Goal: Task Accomplishment & Management: Complete application form

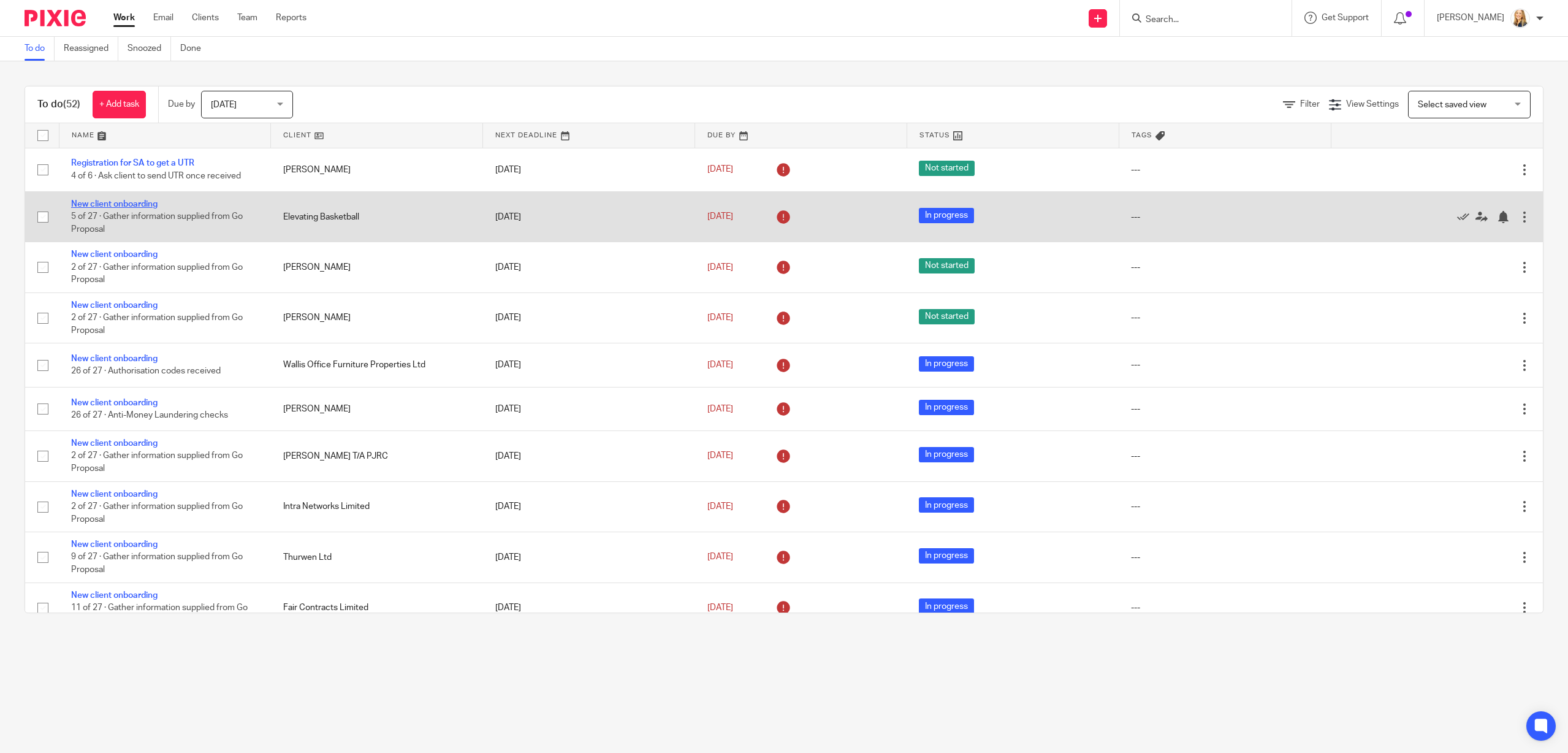
click at [127, 204] on link "New client onboarding" at bounding box center [114, 204] width 86 height 8
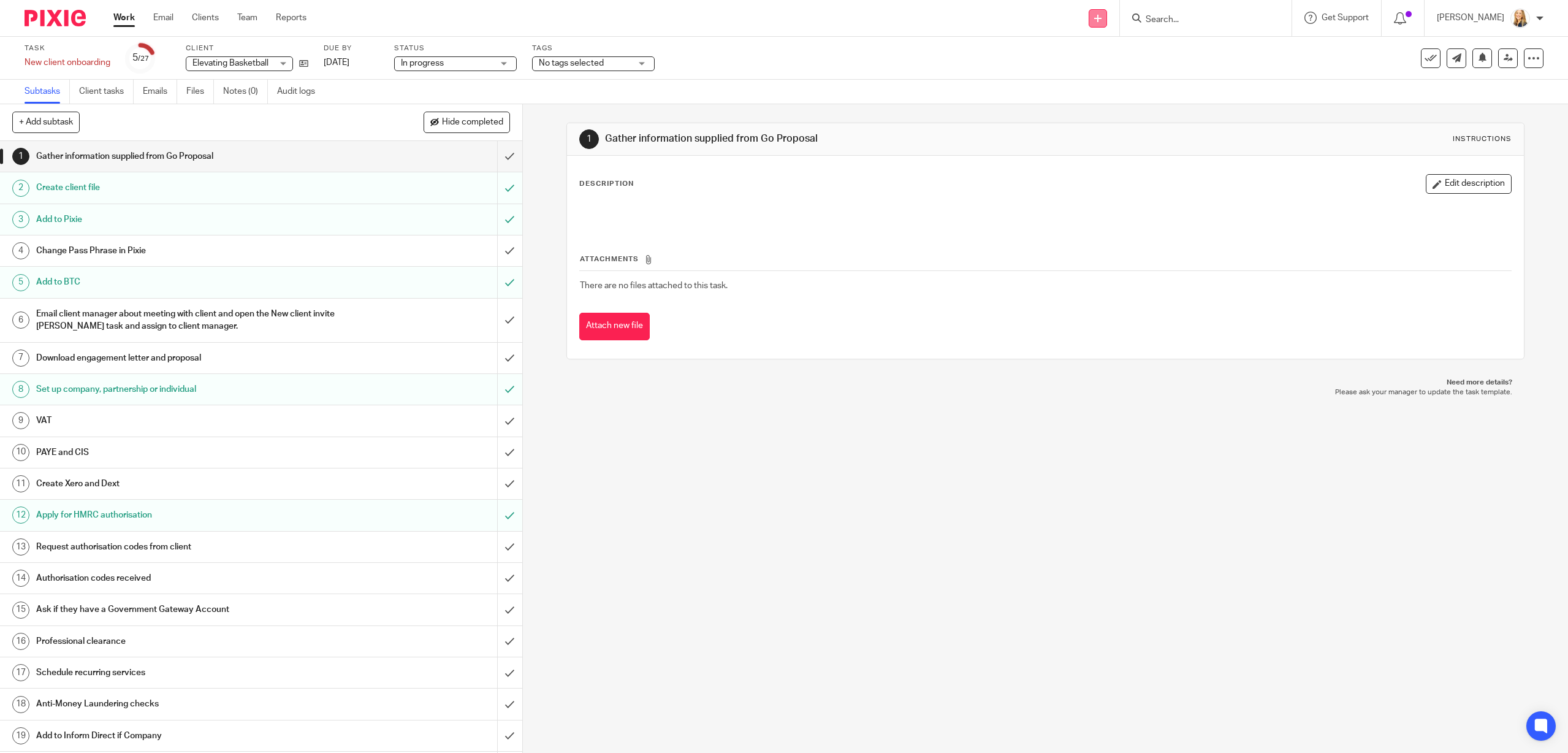
click at [1118, 16] on div "Send new email Create task Add client Request signature" at bounding box center [1098, 18] width 44 height 36
click at [1106, 96] on link "Add client" at bounding box center [1109, 93] width 86 height 18
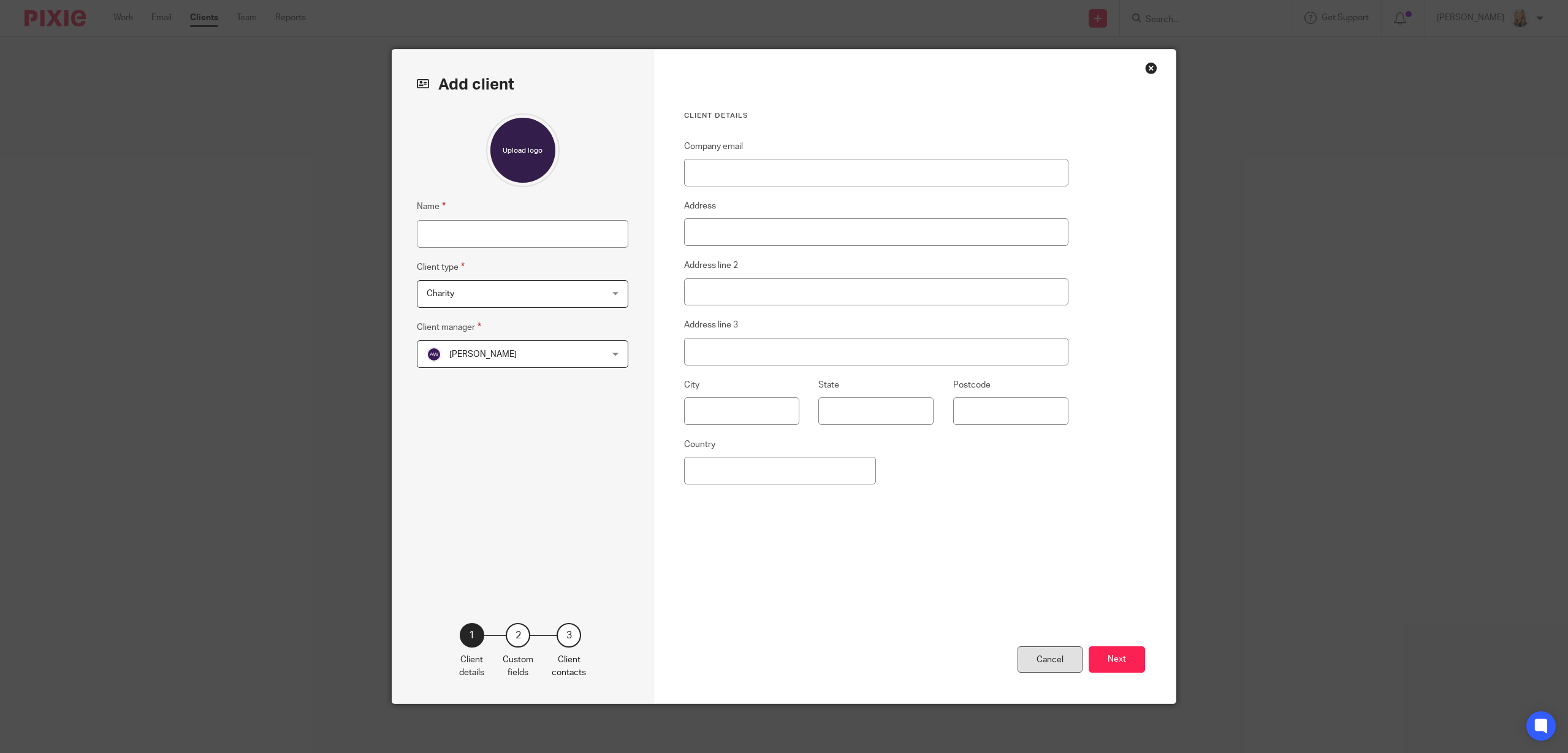
click at [1065, 651] on div "Cancel" at bounding box center [1050, 659] width 65 height 26
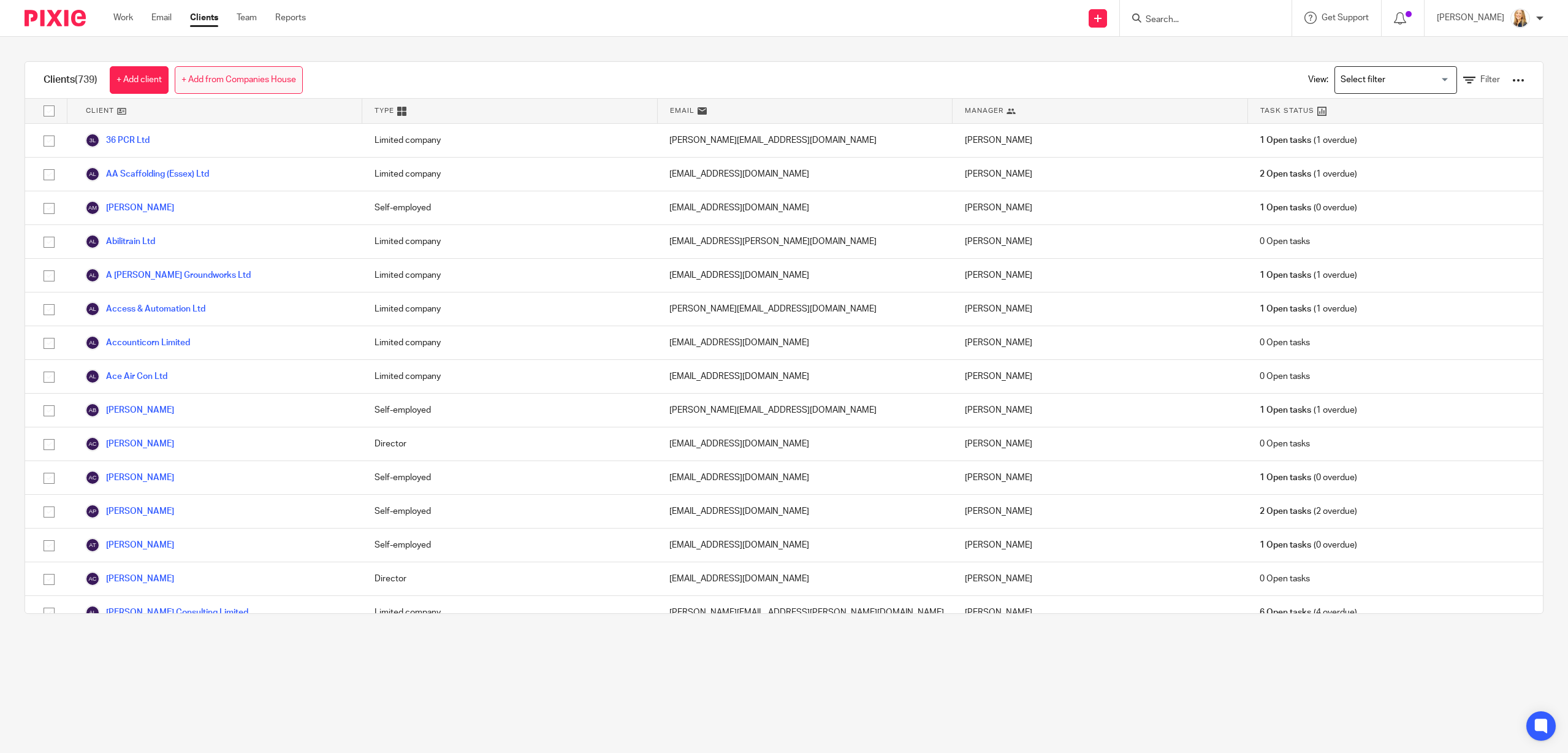
click at [255, 86] on link "+ Add from Companies House" at bounding box center [239, 80] width 128 height 27
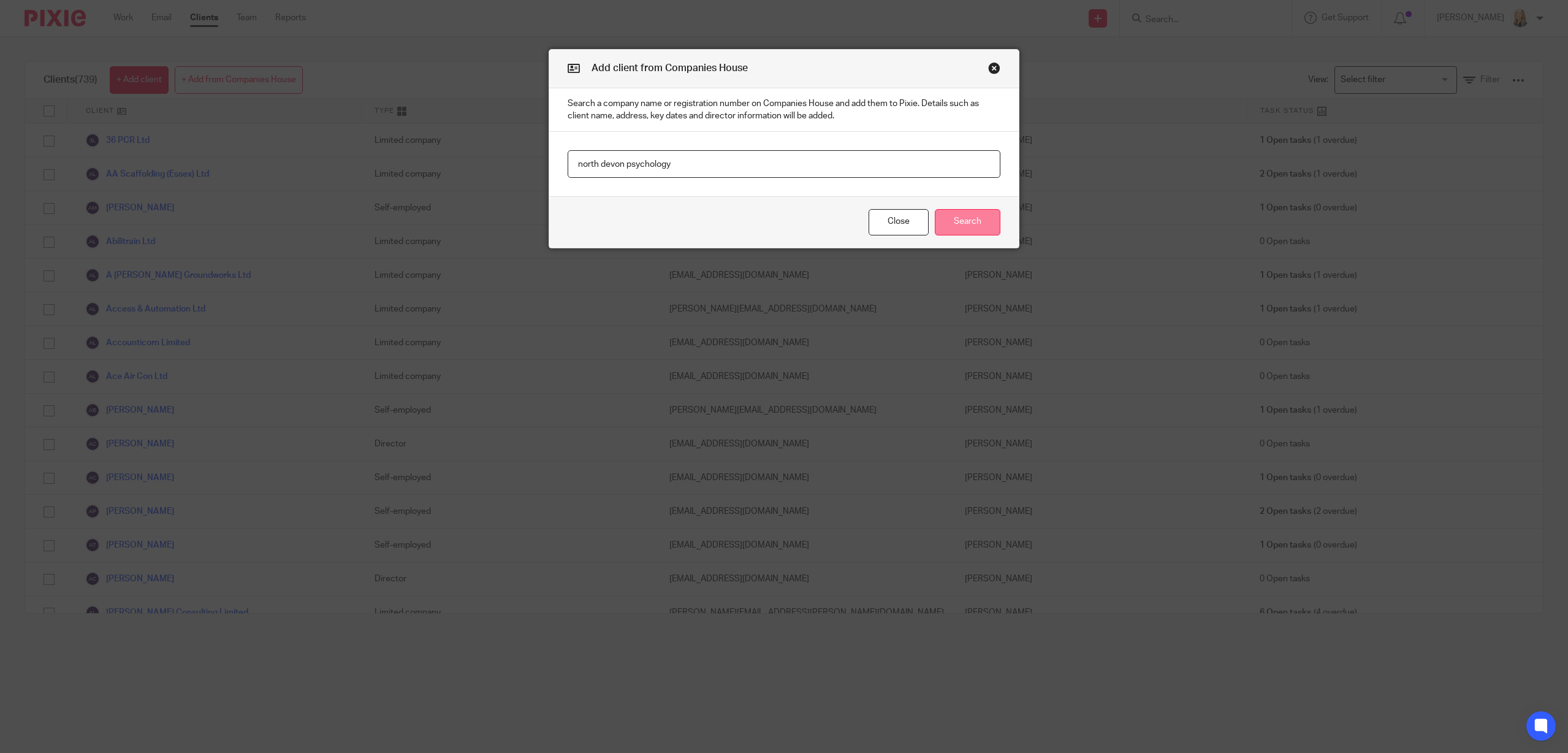
type input "north devon psychology"
click at [978, 223] on button "Search" at bounding box center [967, 222] width 66 height 26
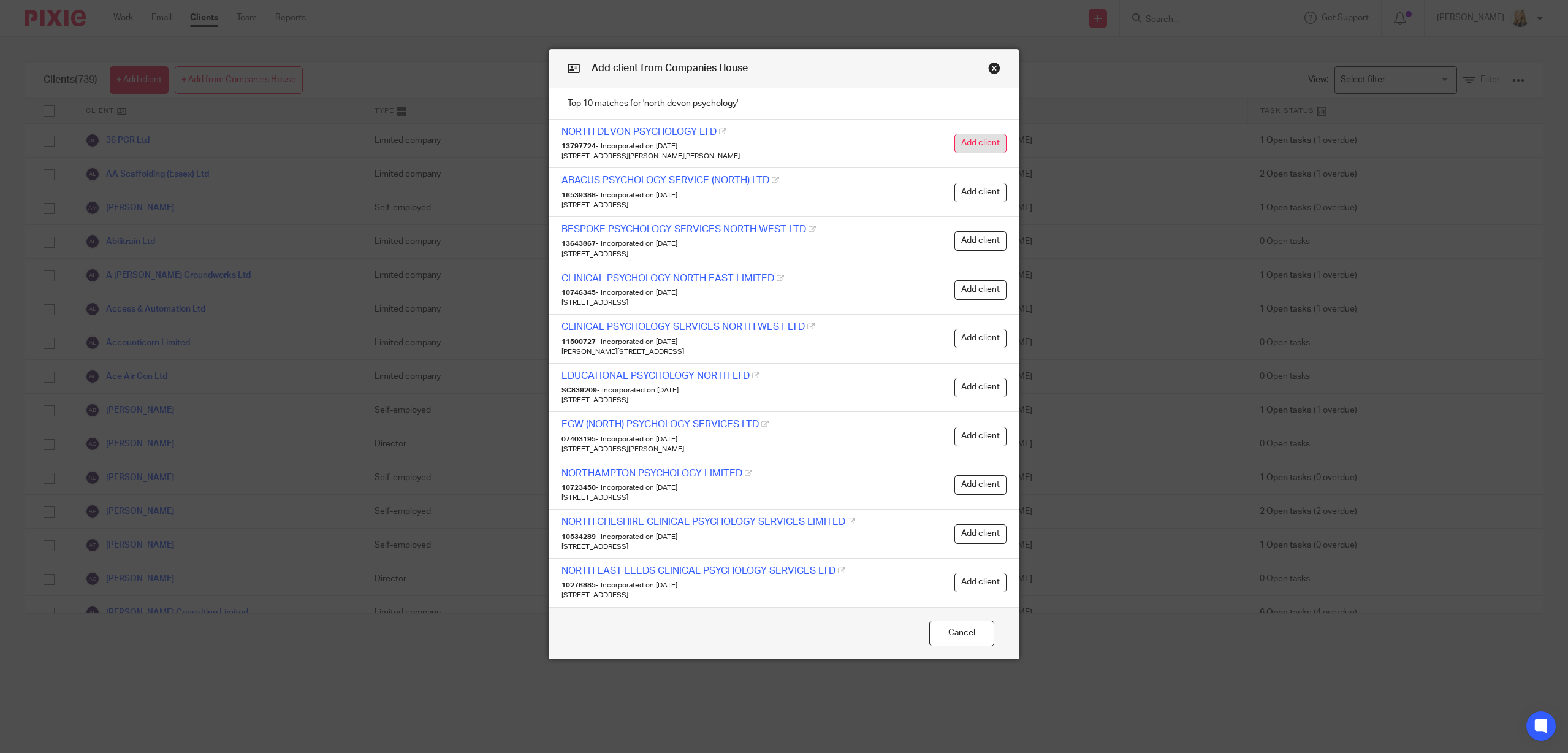
click at [979, 147] on button "Add client" at bounding box center [980, 144] width 52 height 20
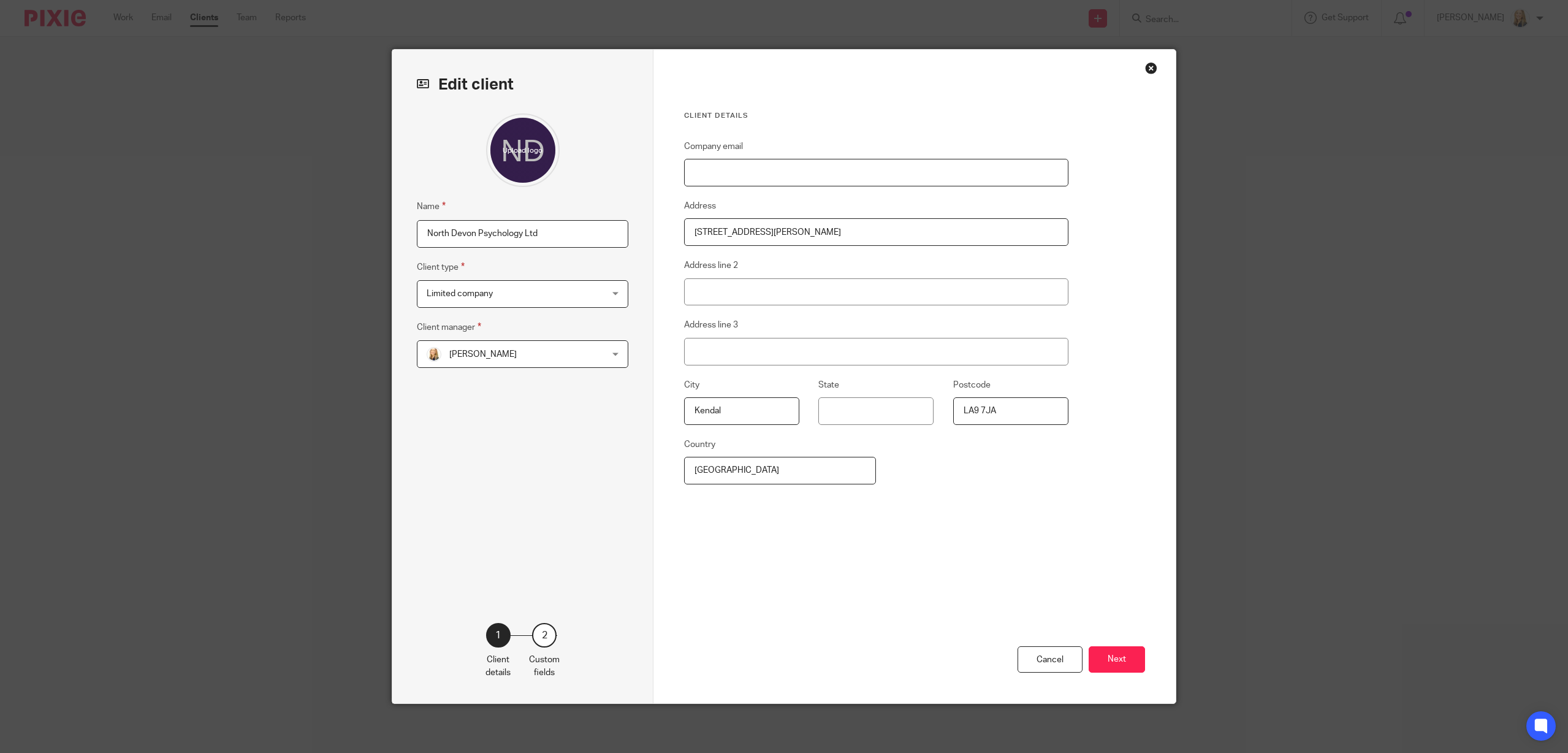
click at [706, 170] on input "Company email" at bounding box center [876, 172] width 384 height 27
paste input "[EMAIL_ADDRESS][DOMAIN_NAME]"
type input "[EMAIL_ADDRESS][DOMAIN_NAME]"
click at [1128, 658] on button "Next" at bounding box center [1117, 659] width 56 height 26
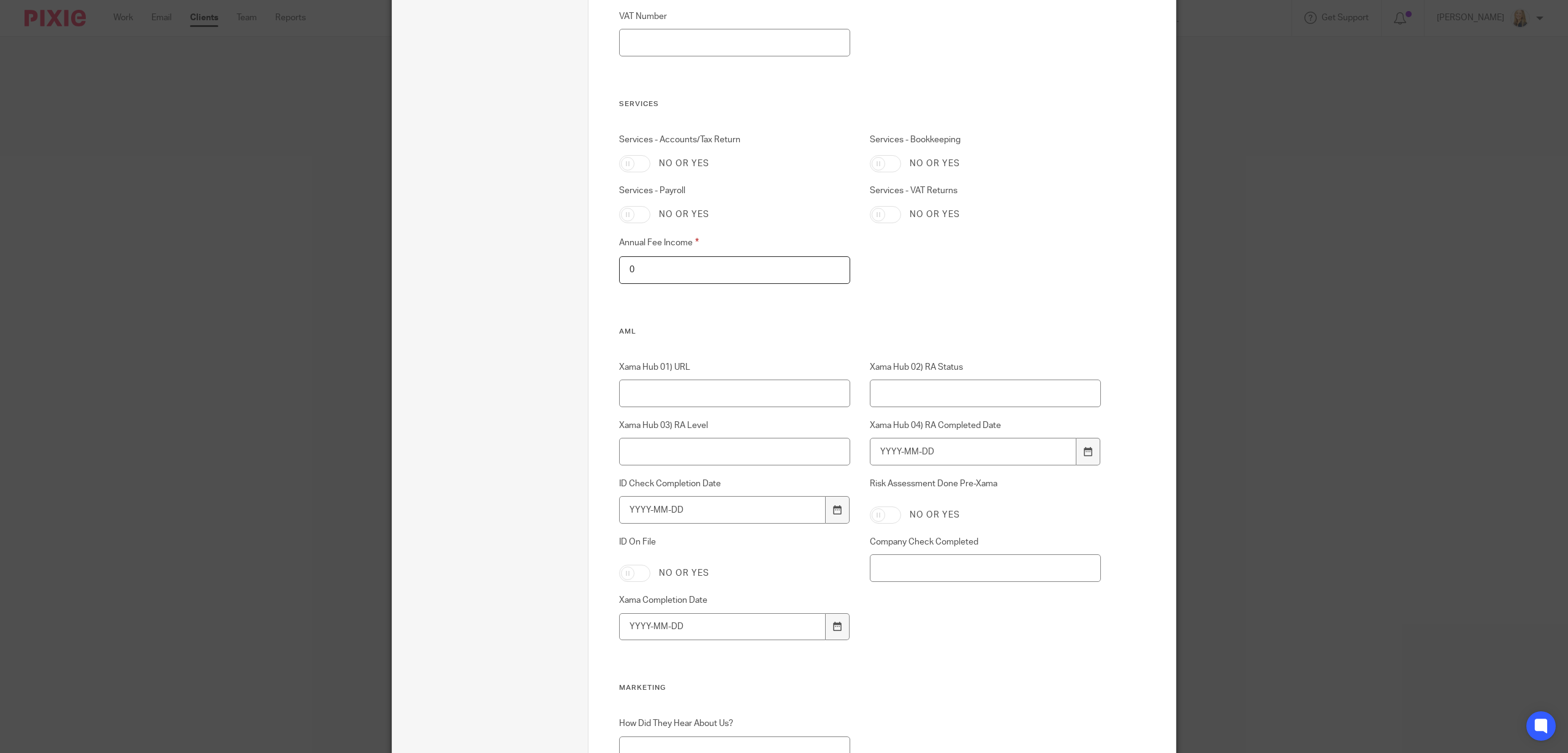
scroll to position [1218, 0]
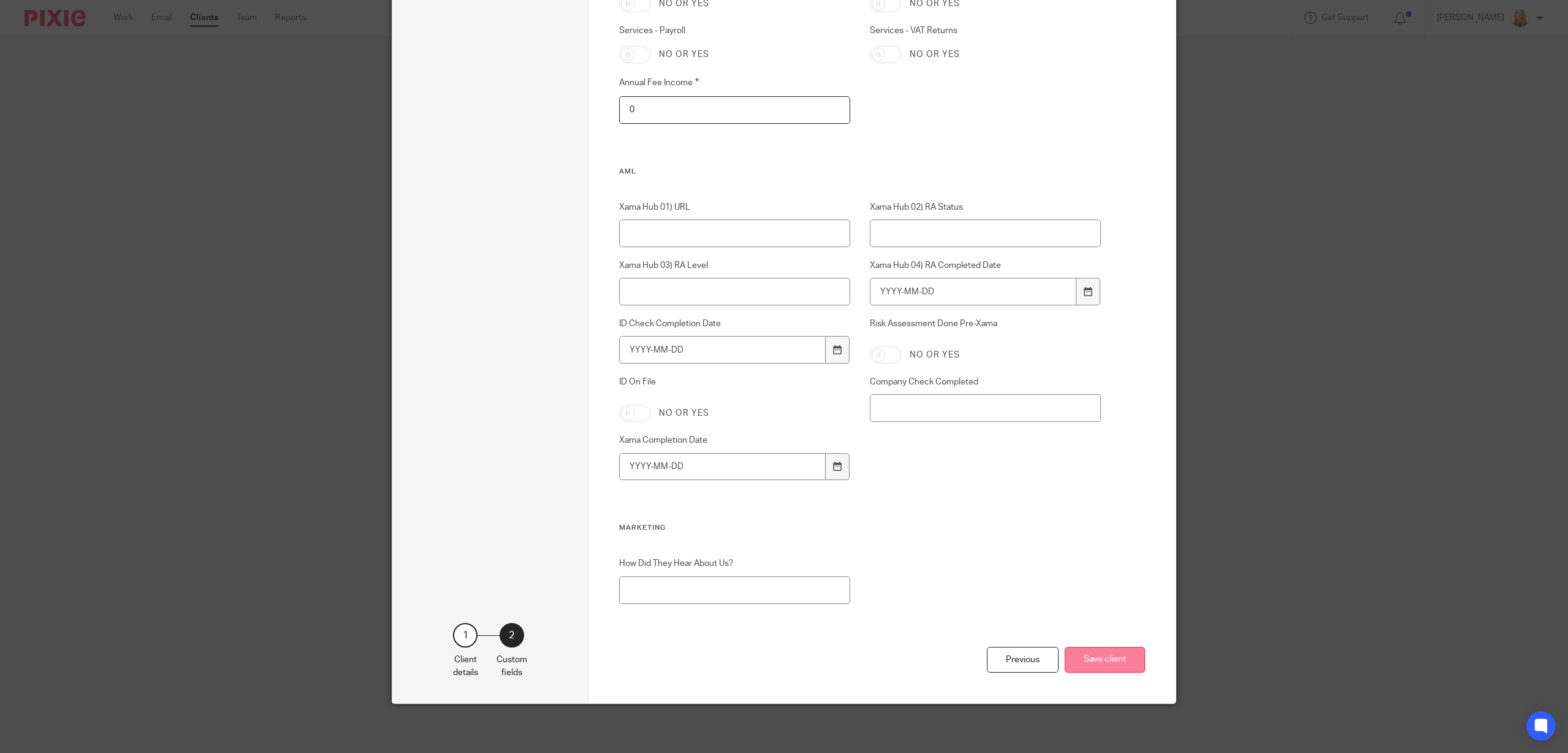
click at [1104, 656] on button "Save client" at bounding box center [1104, 660] width 80 height 26
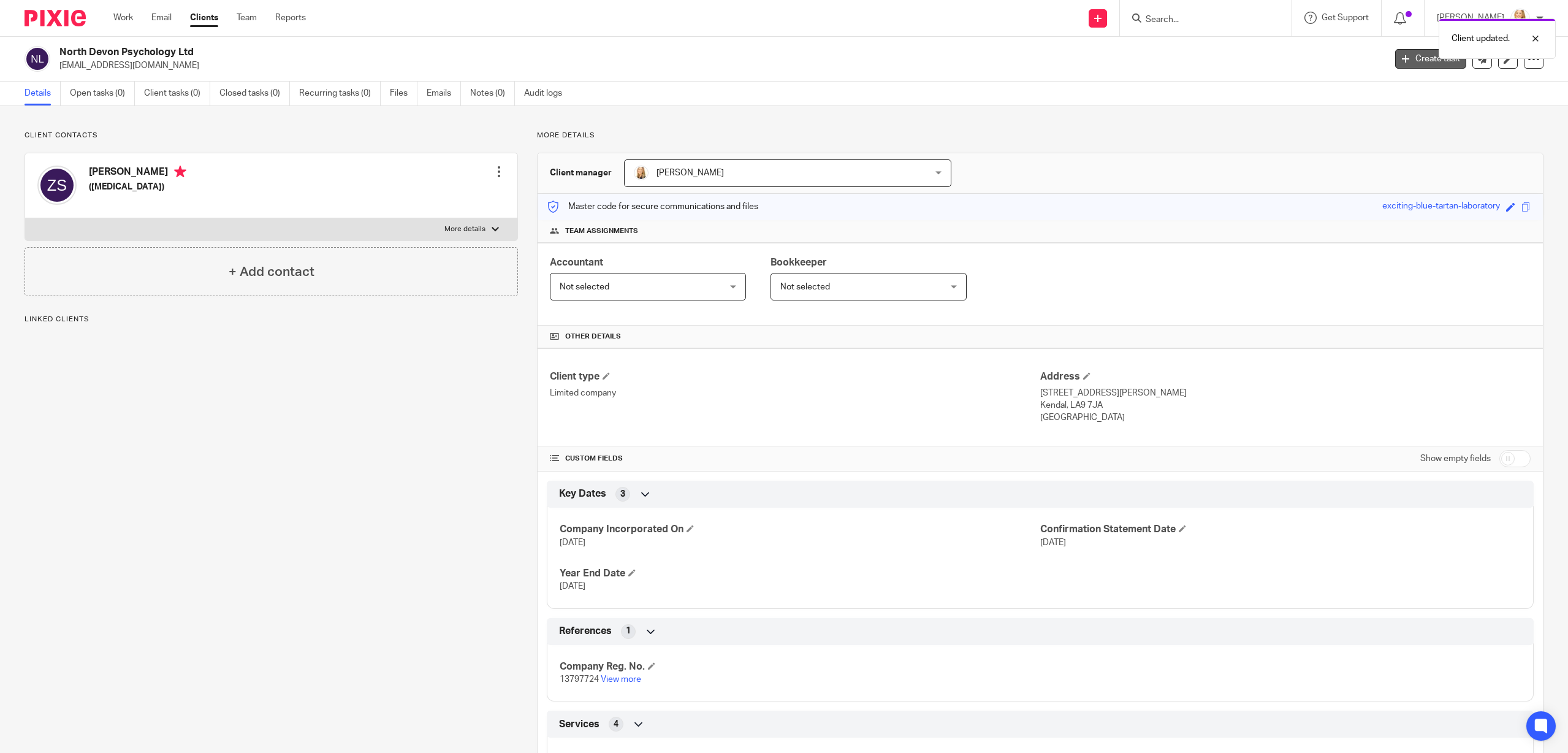
click at [1405, 64] on link "Create task" at bounding box center [1430, 59] width 71 height 20
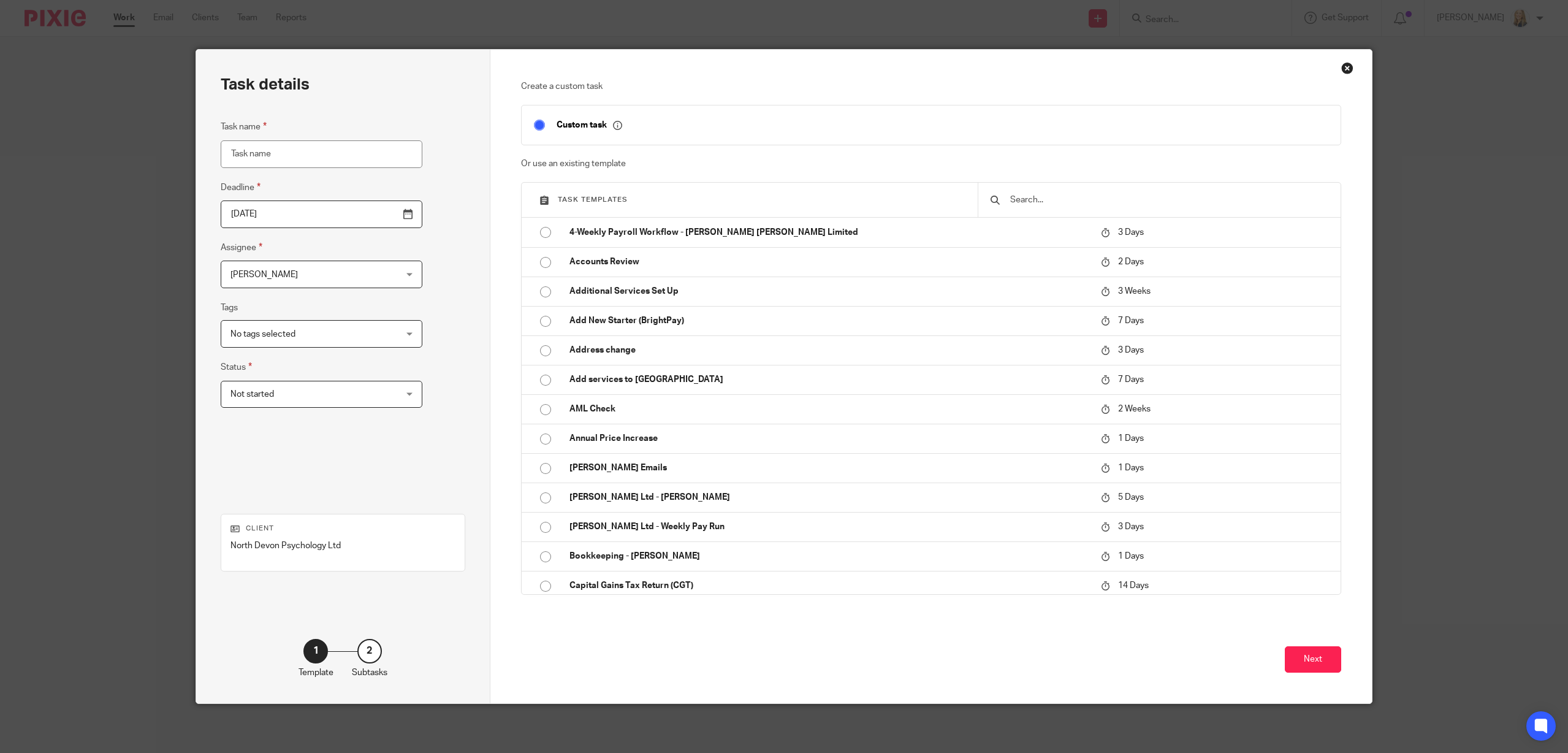
click at [1018, 201] on input "text" at bounding box center [1169, 200] width 320 height 14
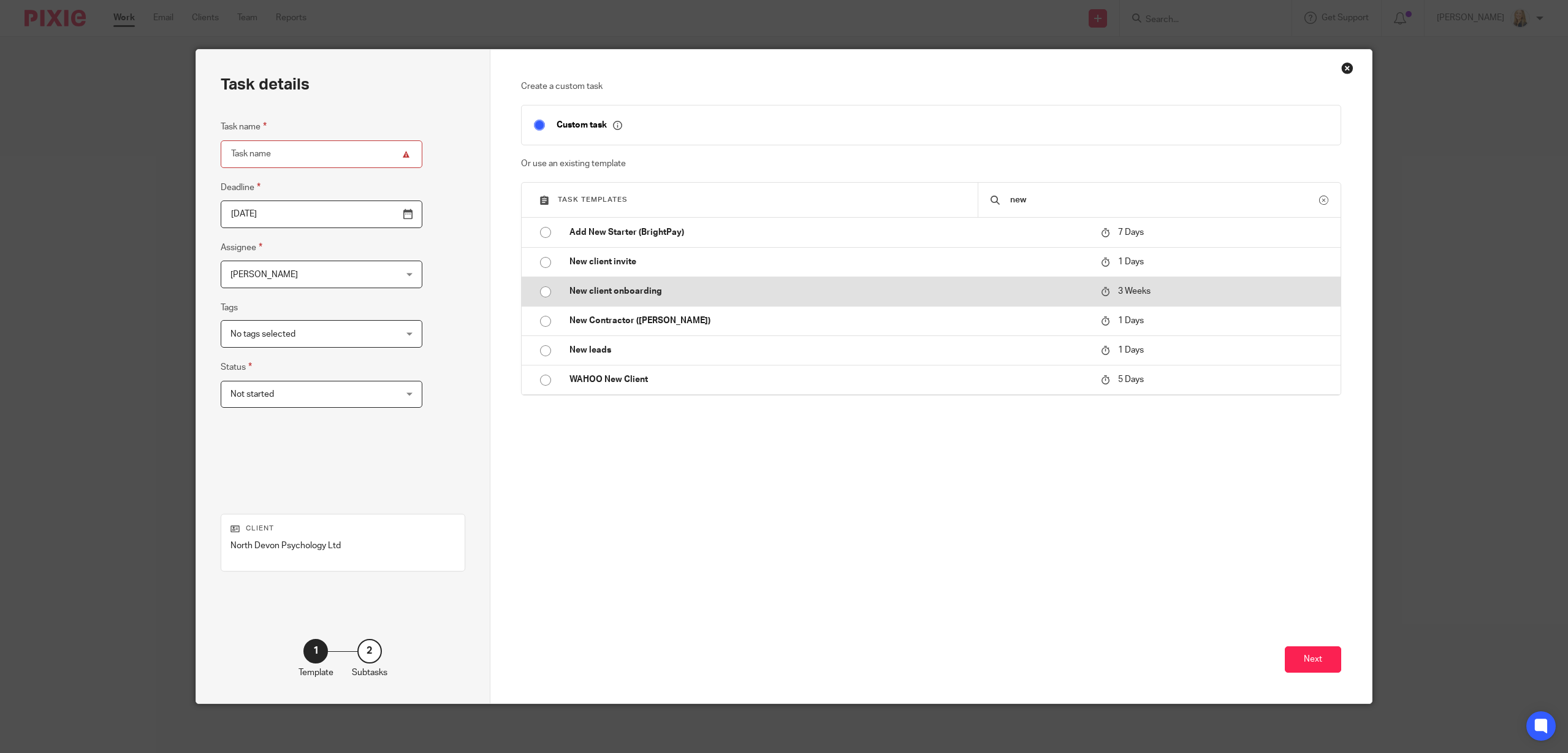
type input "new"
click at [959, 282] on td "New client onboarding" at bounding box center [826, 291] width 538 height 29
type input "2025-10-09"
type input "New client onboarding"
checkbox input "false"
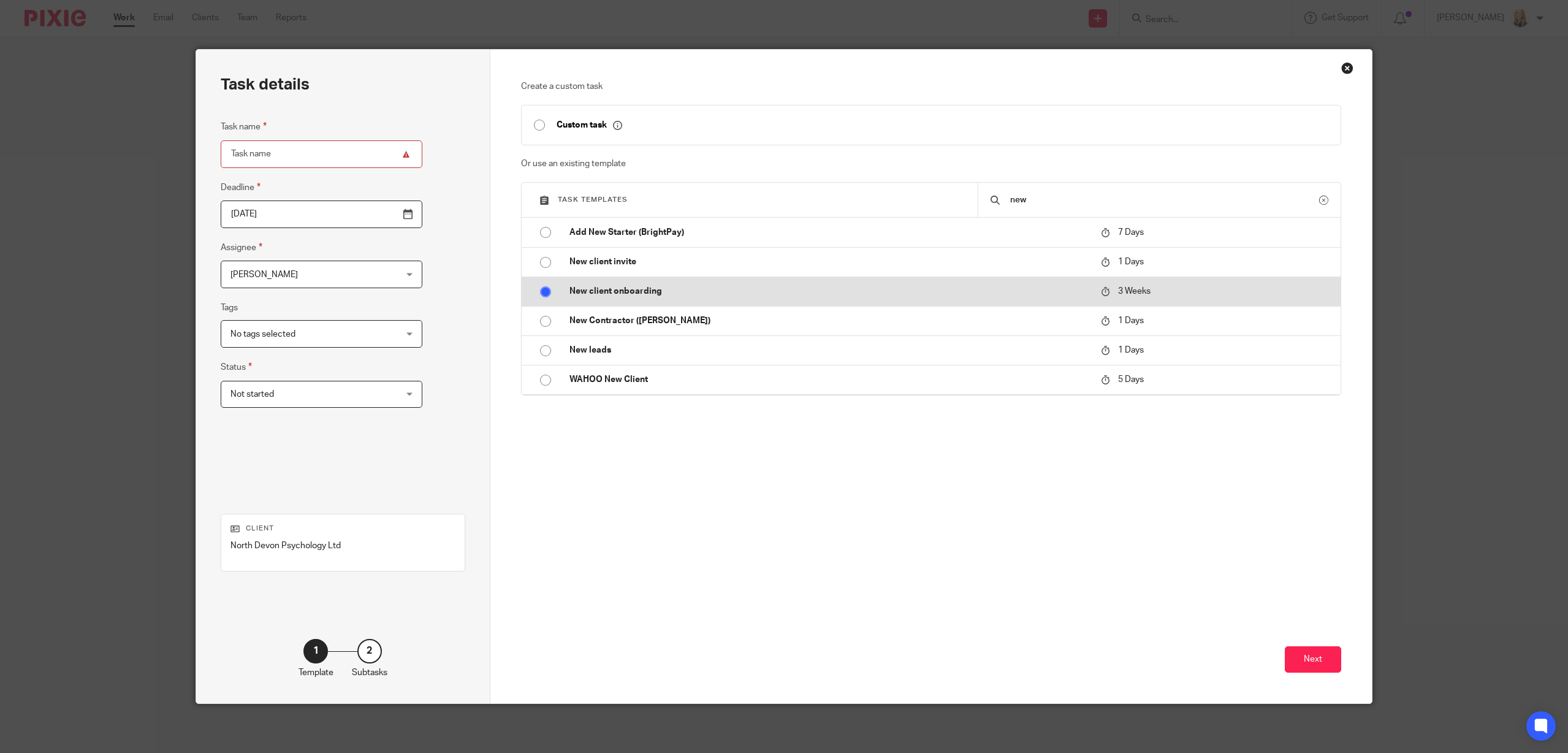
radio input "true"
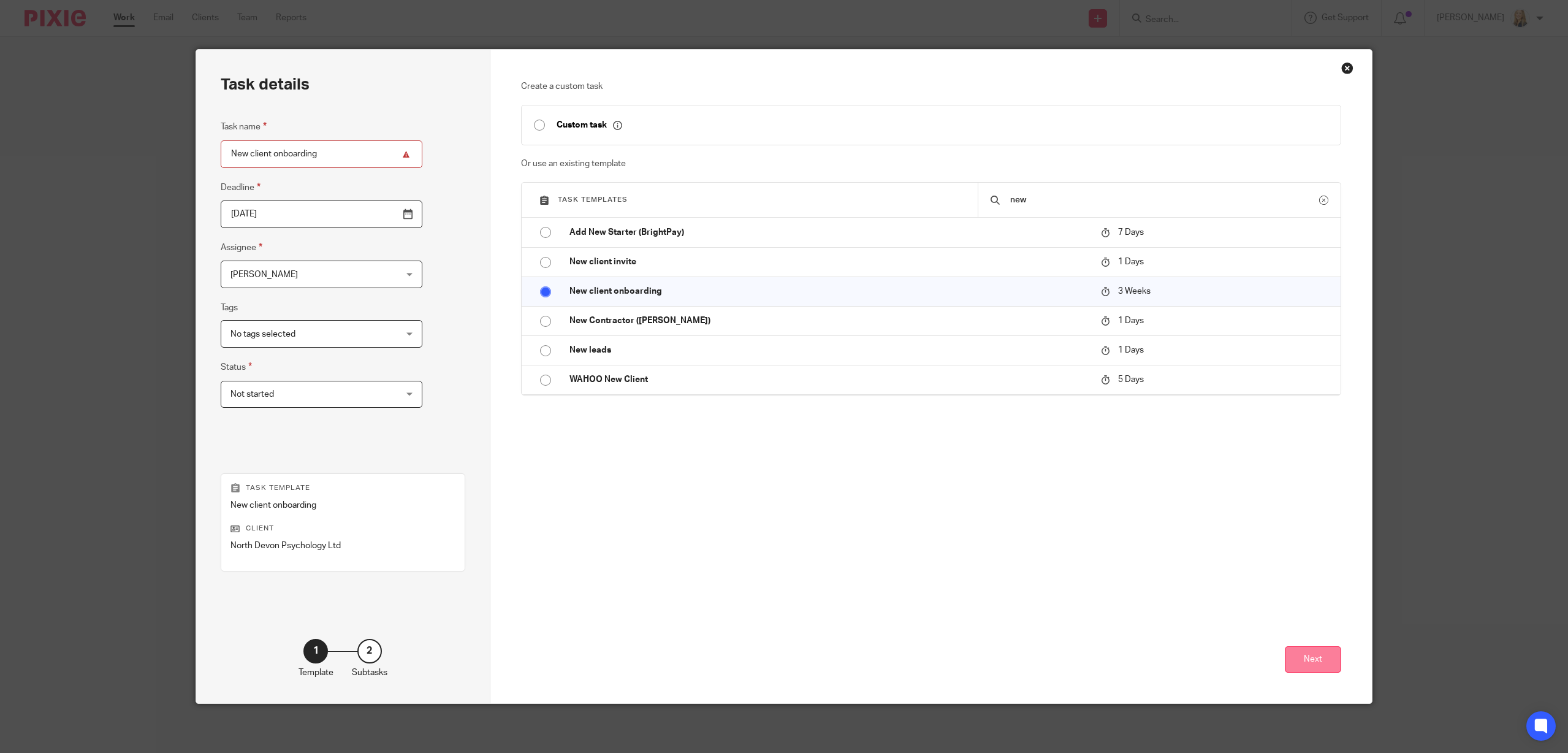
click at [1312, 671] on button "Next" at bounding box center [1312, 659] width 56 height 26
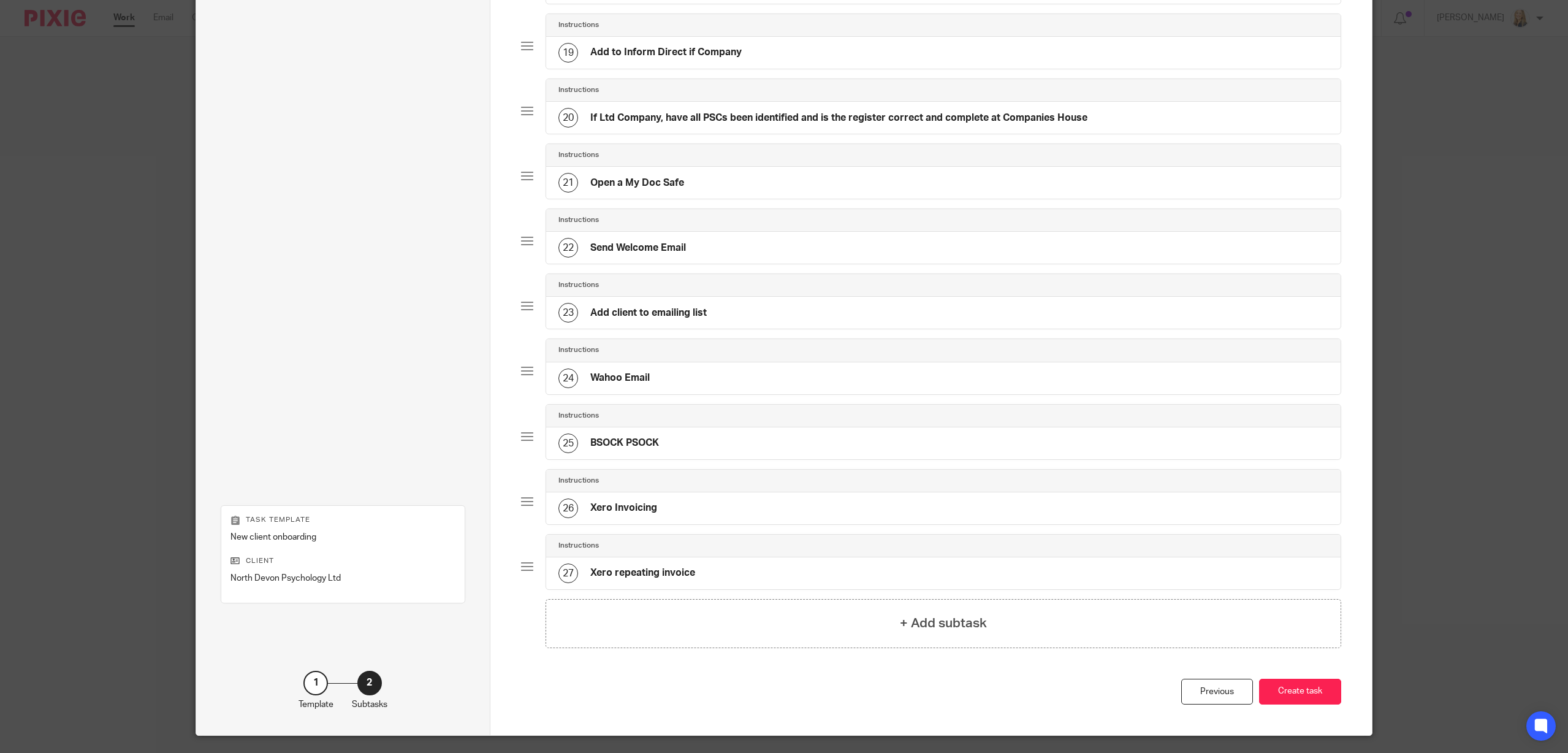
scroll to position [1301, 0]
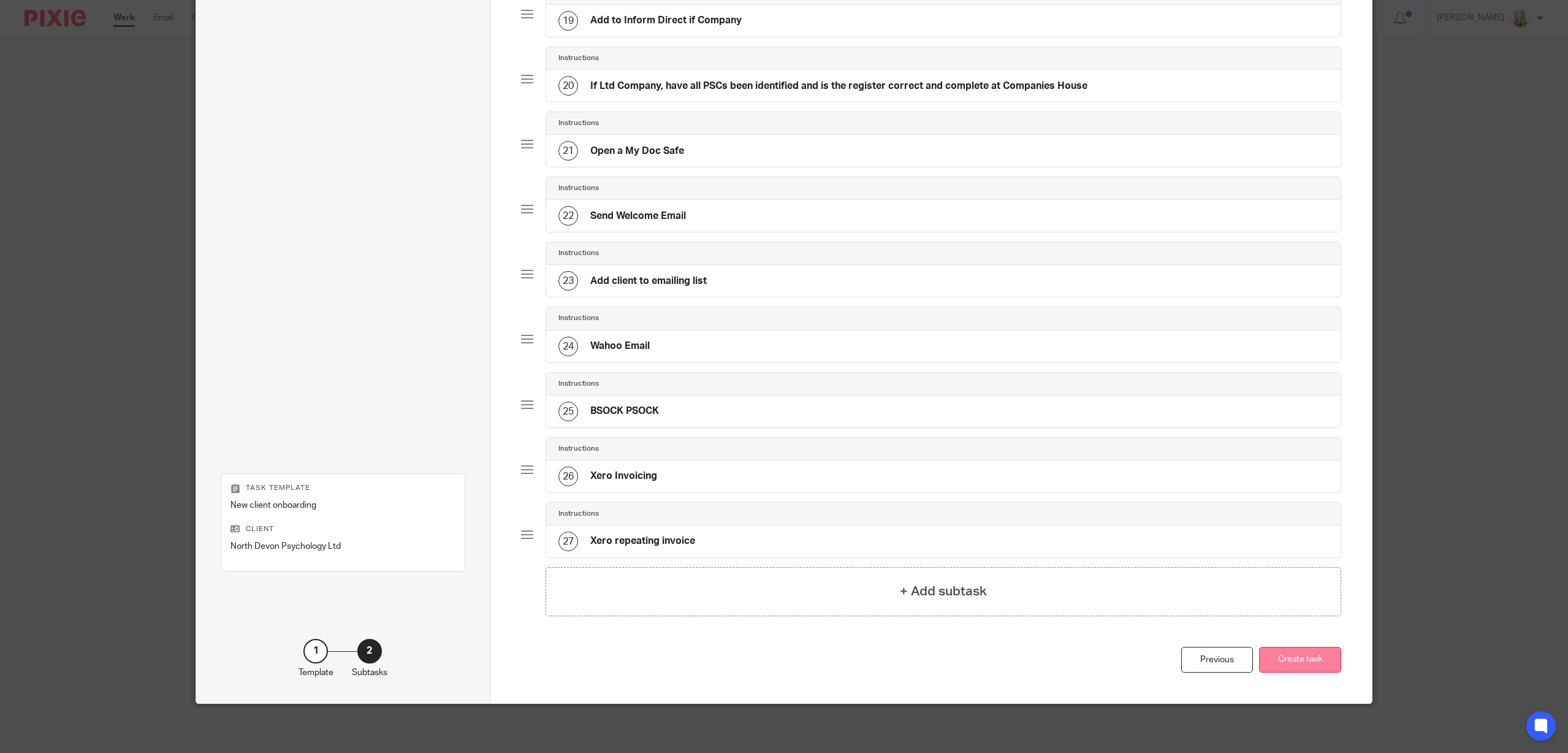
click at [1295, 658] on button "Create task" at bounding box center [1300, 660] width 82 height 26
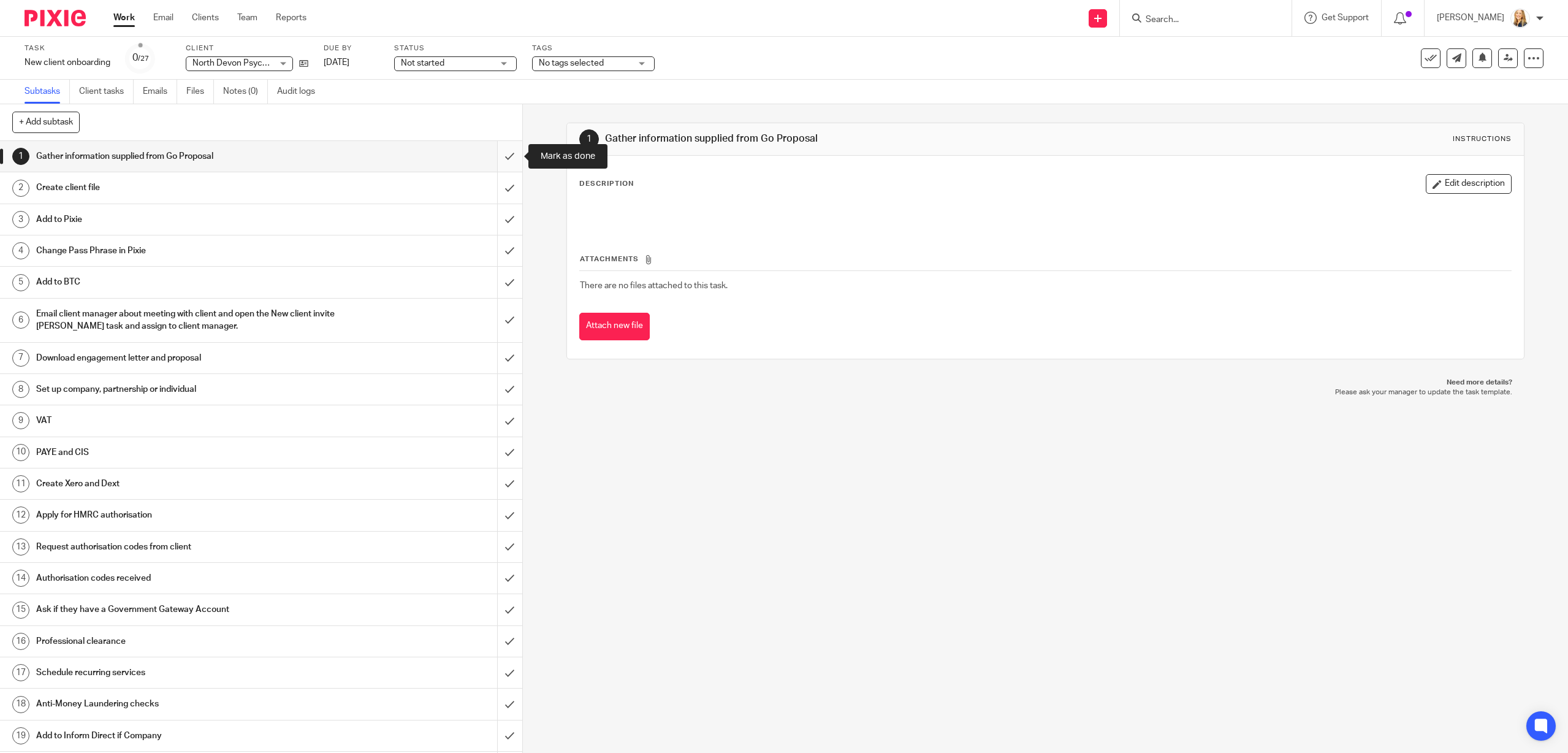
click at [506, 157] on input "submit" at bounding box center [261, 156] width 522 height 31
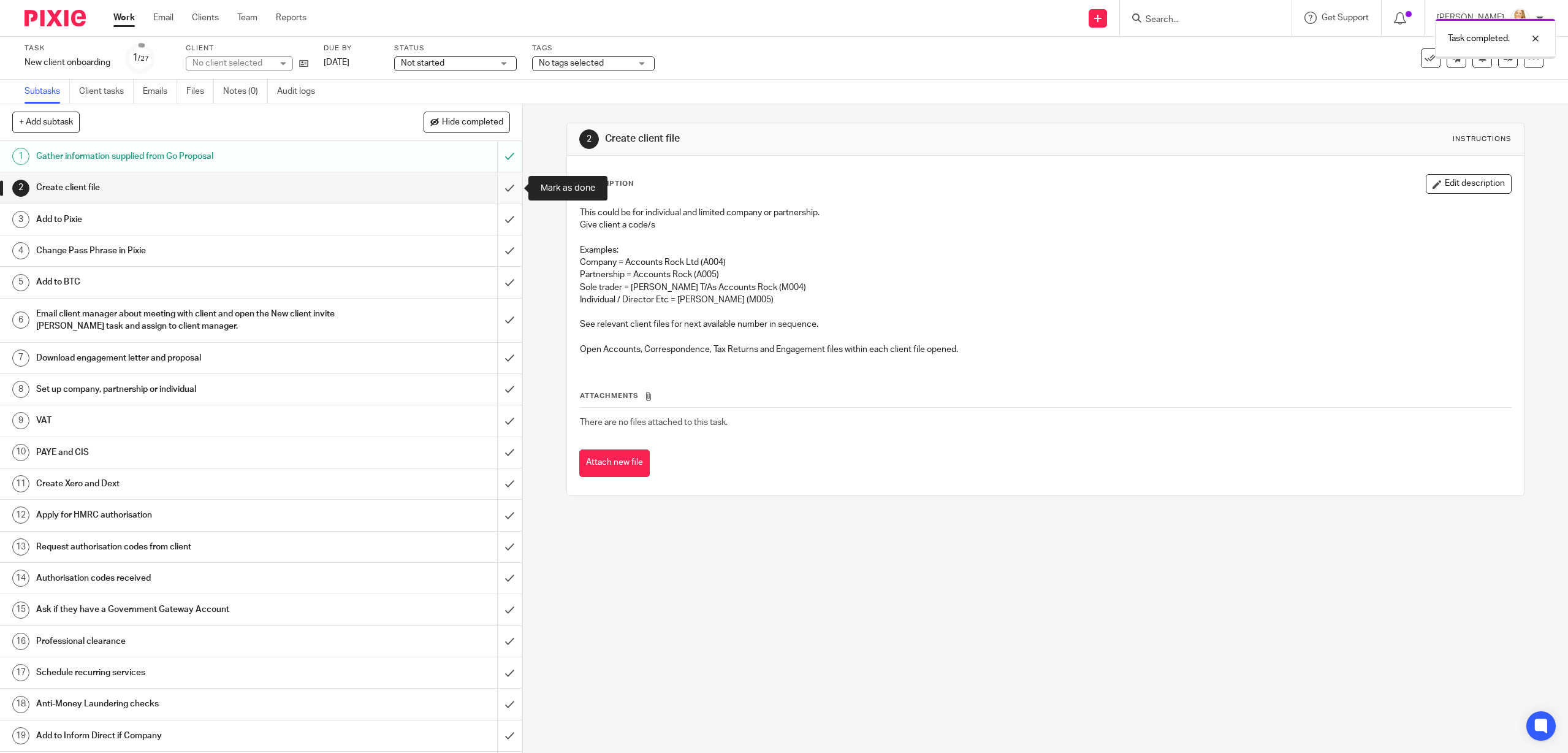
click at [504, 187] on input "submit" at bounding box center [261, 187] width 522 height 31
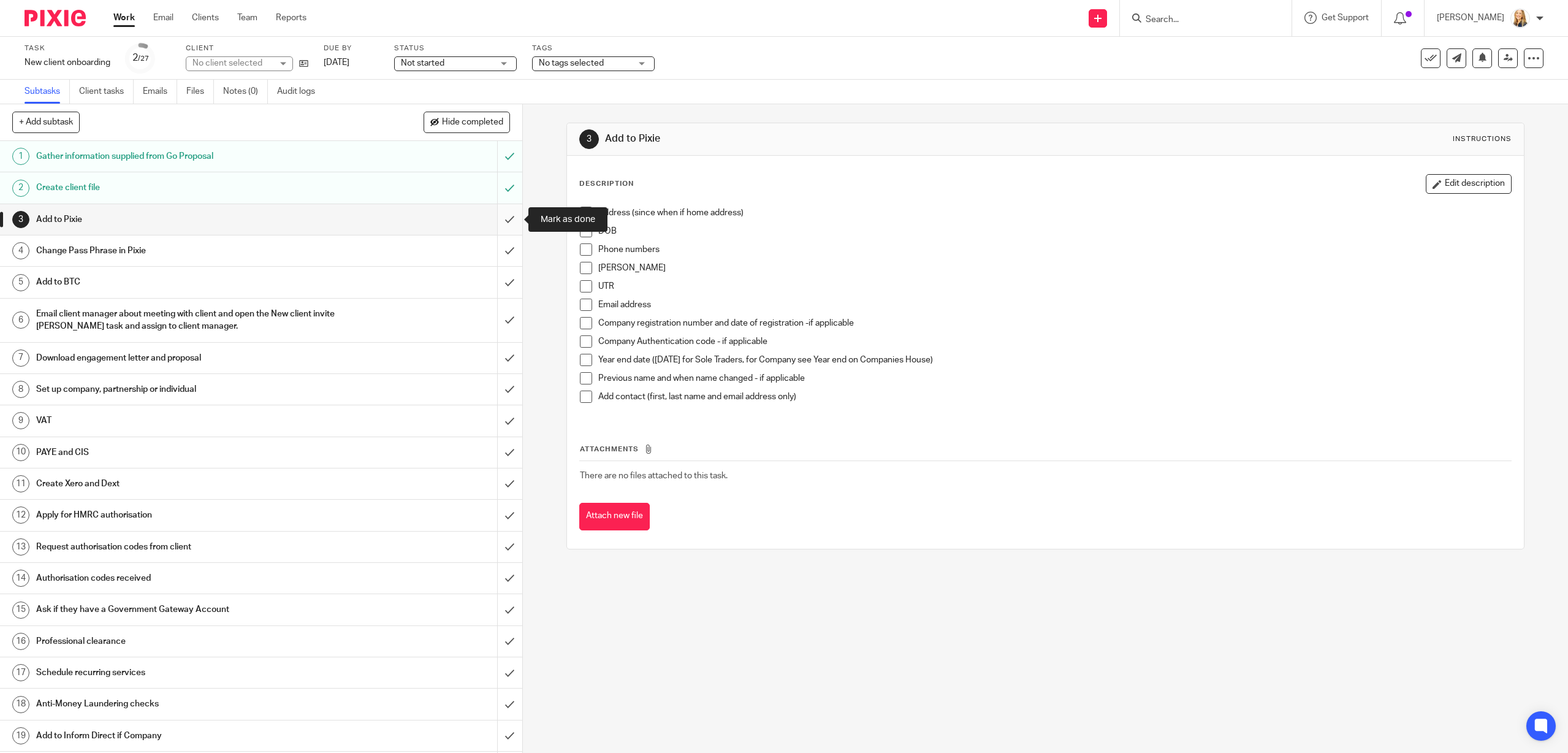
click at [509, 220] on input "submit" at bounding box center [261, 219] width 522 height 31
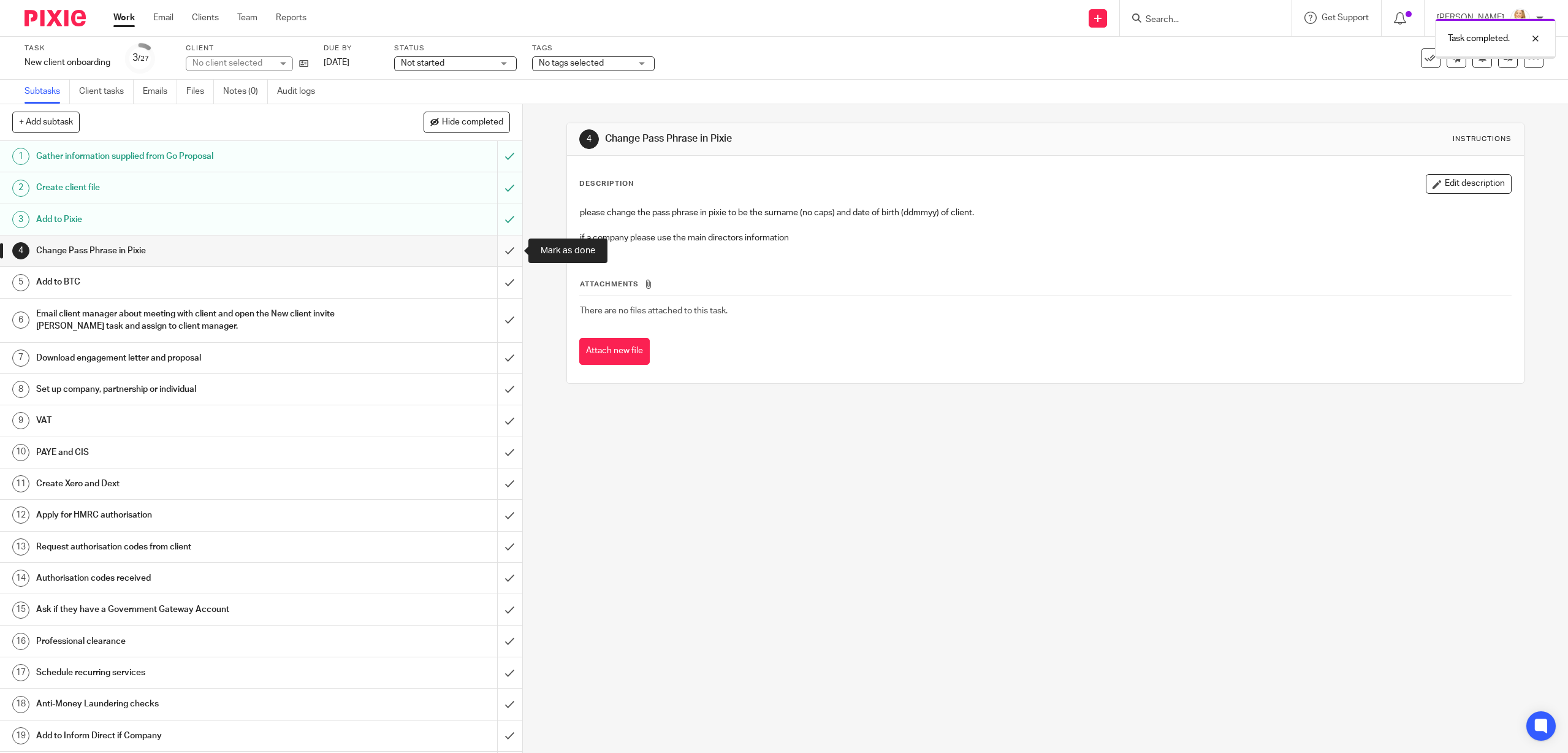
click at [505, 255] on input "submit" at bounding box center [261, 251] width 522 height 31
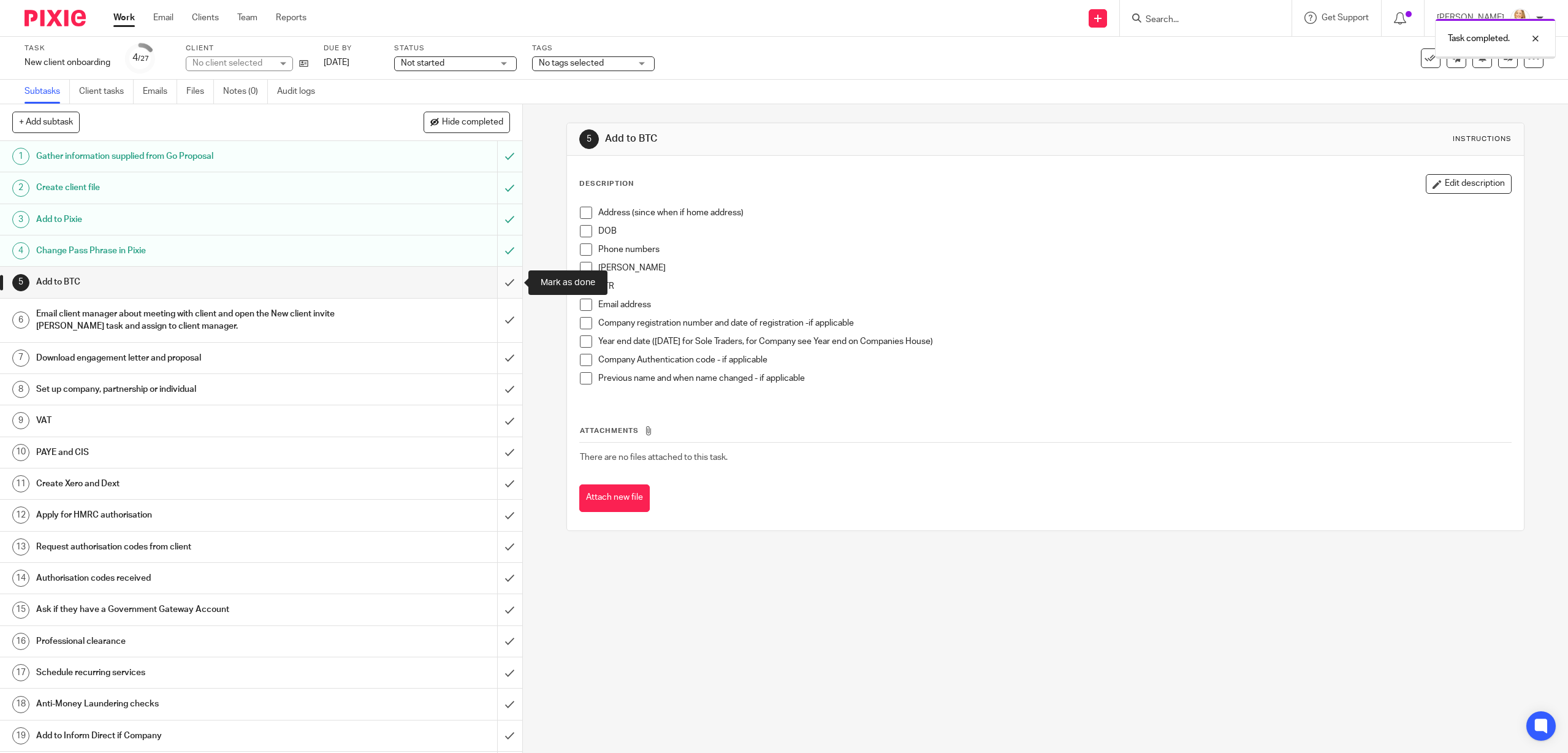
drag, startPoint x: 0, startPoint y: 0, endPoint x: 506, endPoint y: 273, distance: 574.9
click at [506, 273] on input "submit" at bounding box center [261, 282] width 522 height 31
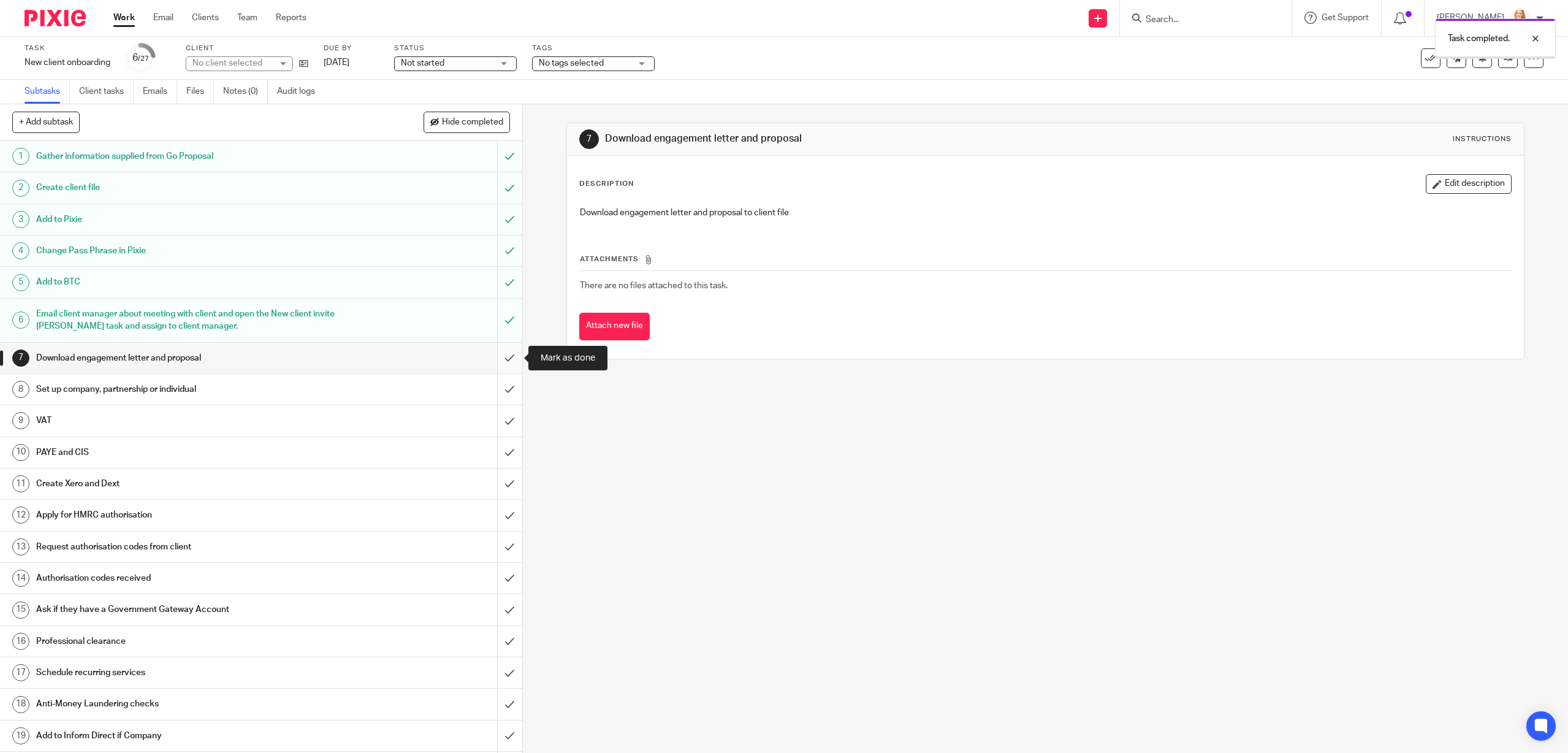
click at [505, 359] on input "submit" at bounding box center [261, 358] width 522 height 31
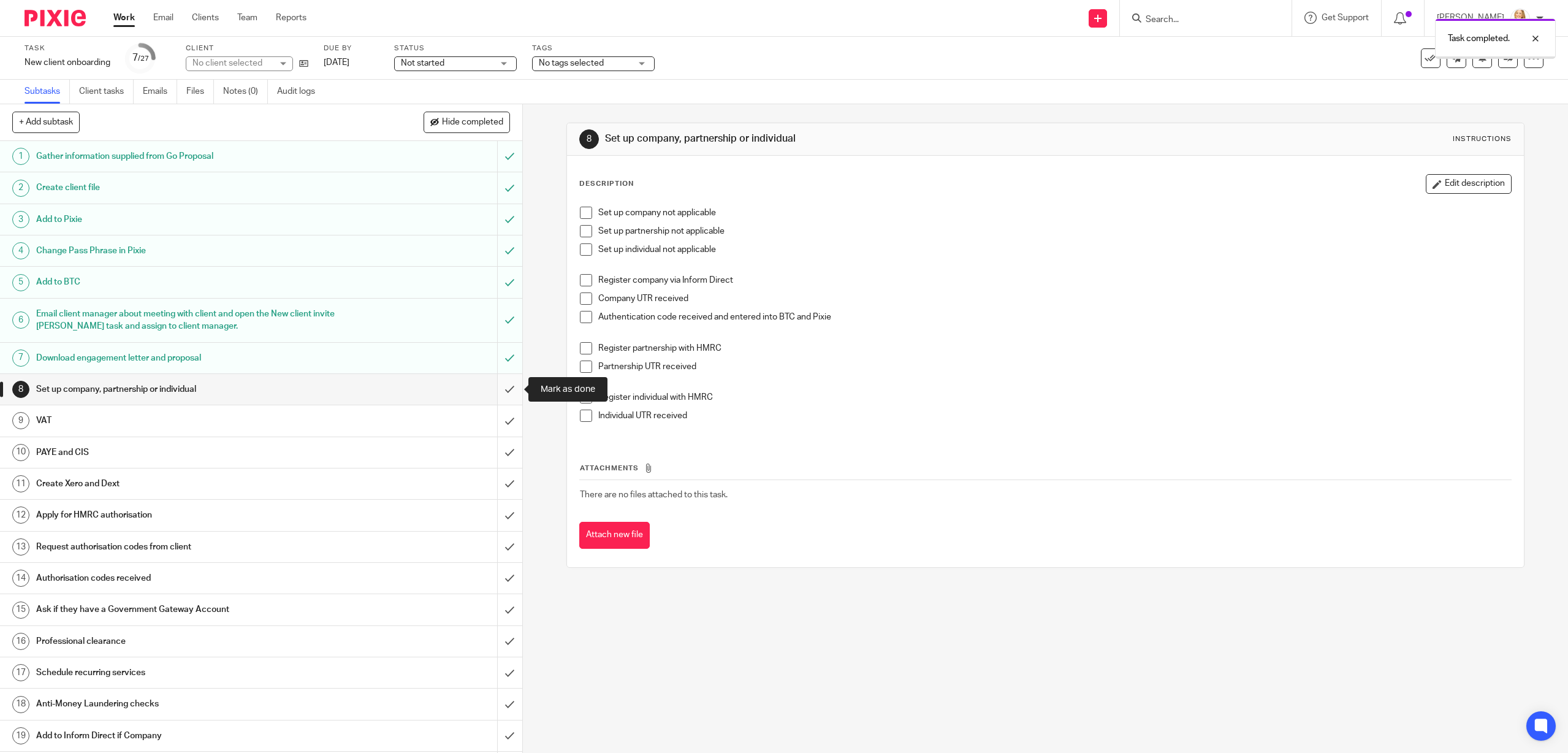
click at [507, 391] on input "submit" at bounding box center [261, 389] width 522 height 31
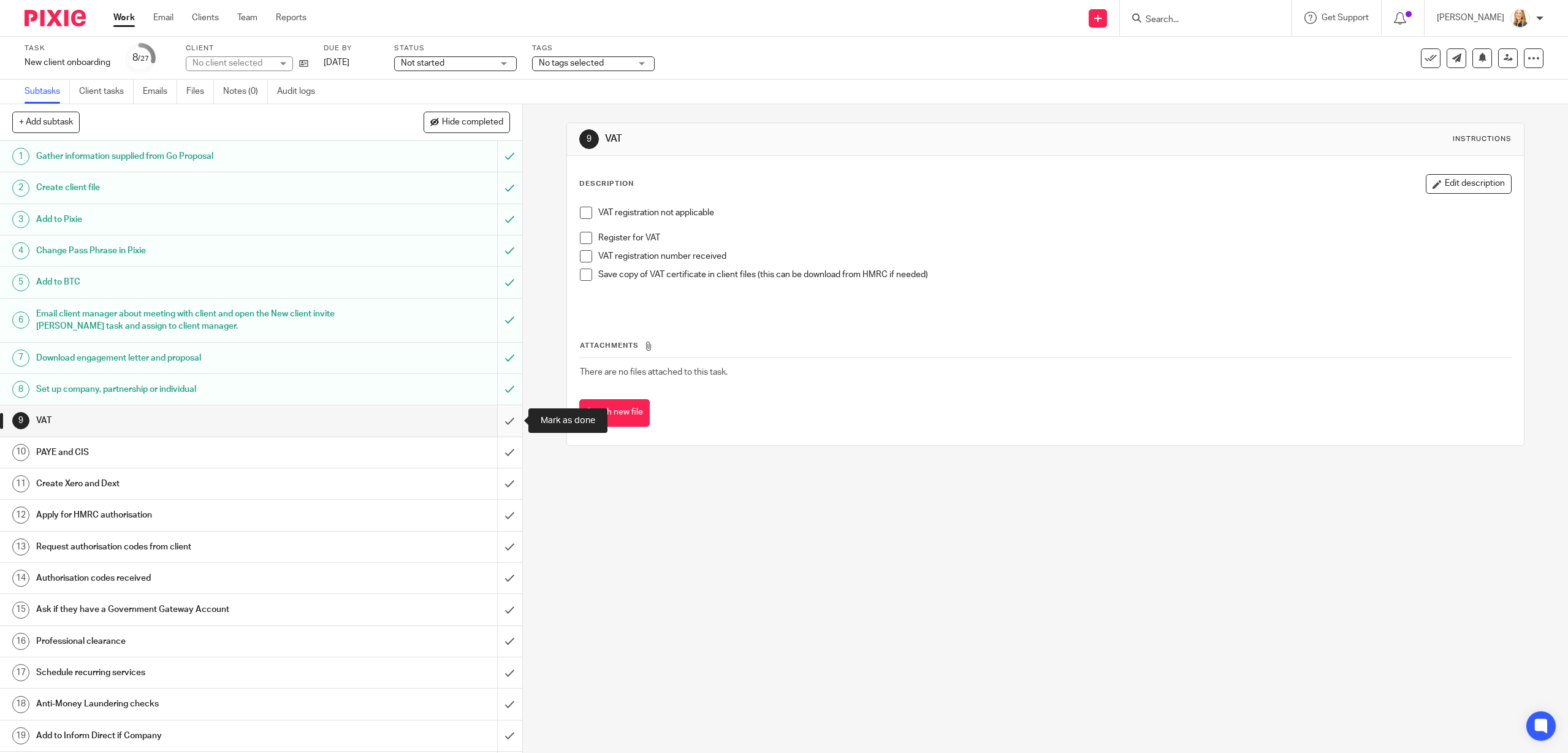
click at [508, 418] on input "submit" at bounding box center [261, 420] width 522 height 31
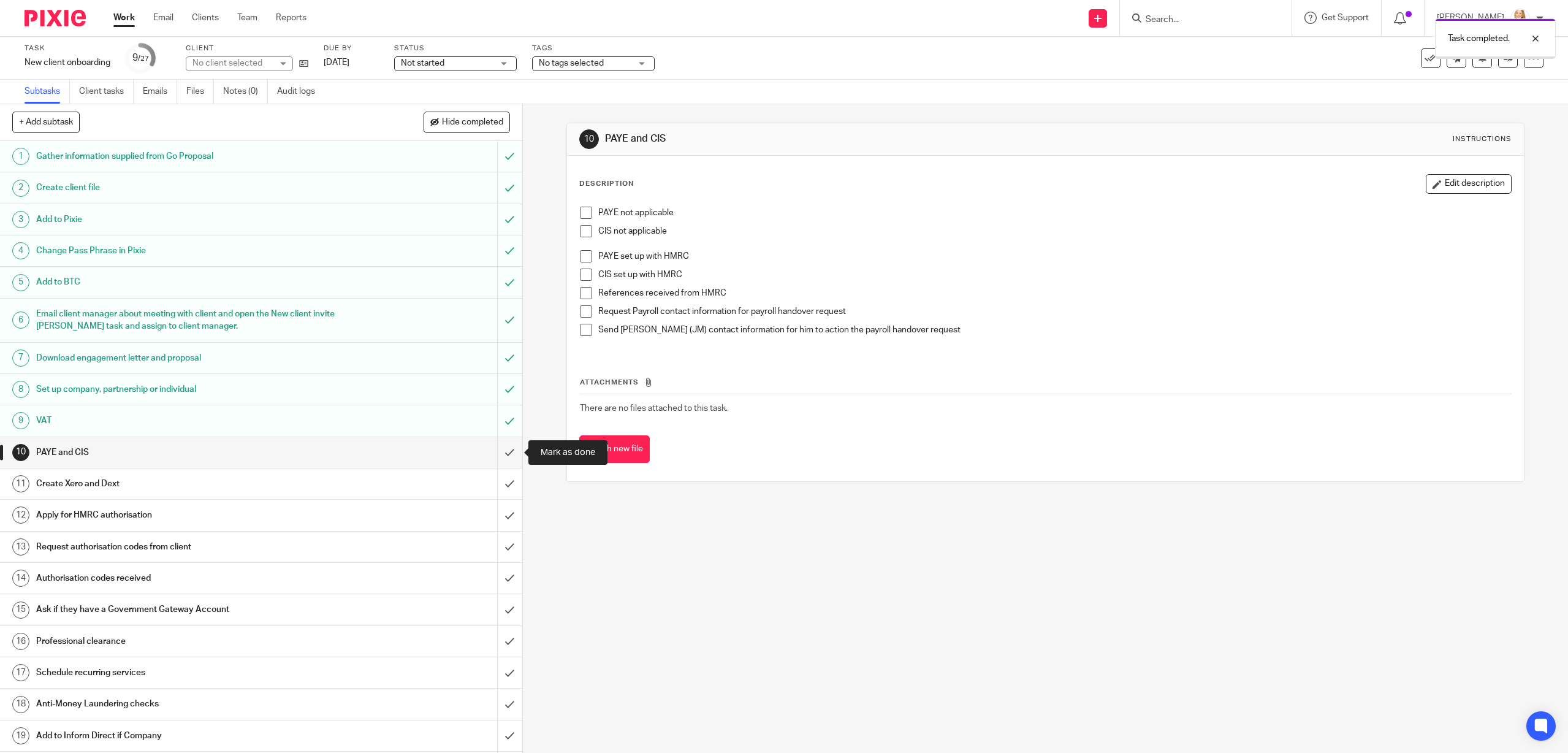
click at [508, 455] on input "submit" at bounding box center [261, 452] width 522 height 31
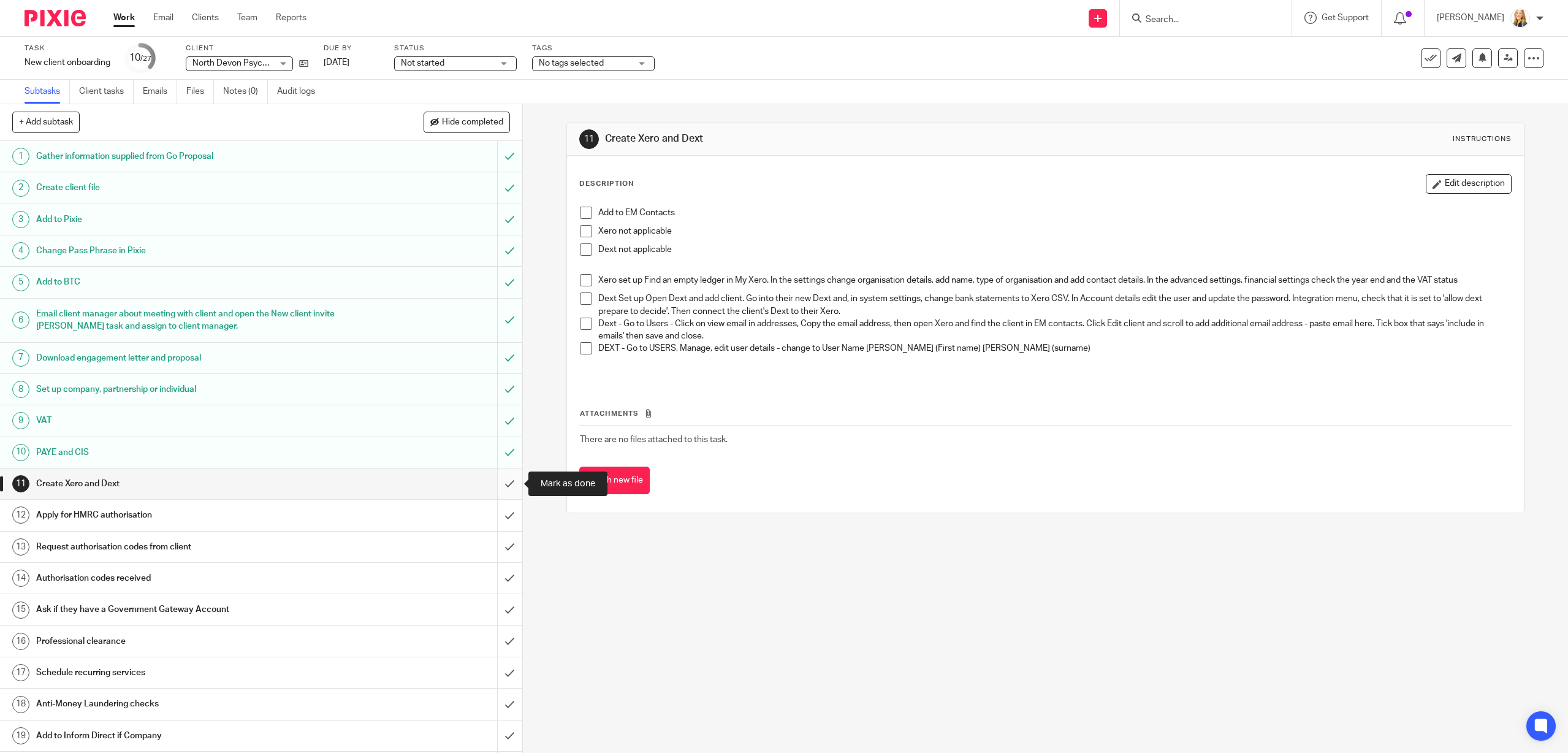
click at [506, 484] on input "submit" at bounding box center [261, 484] width 522 height 31
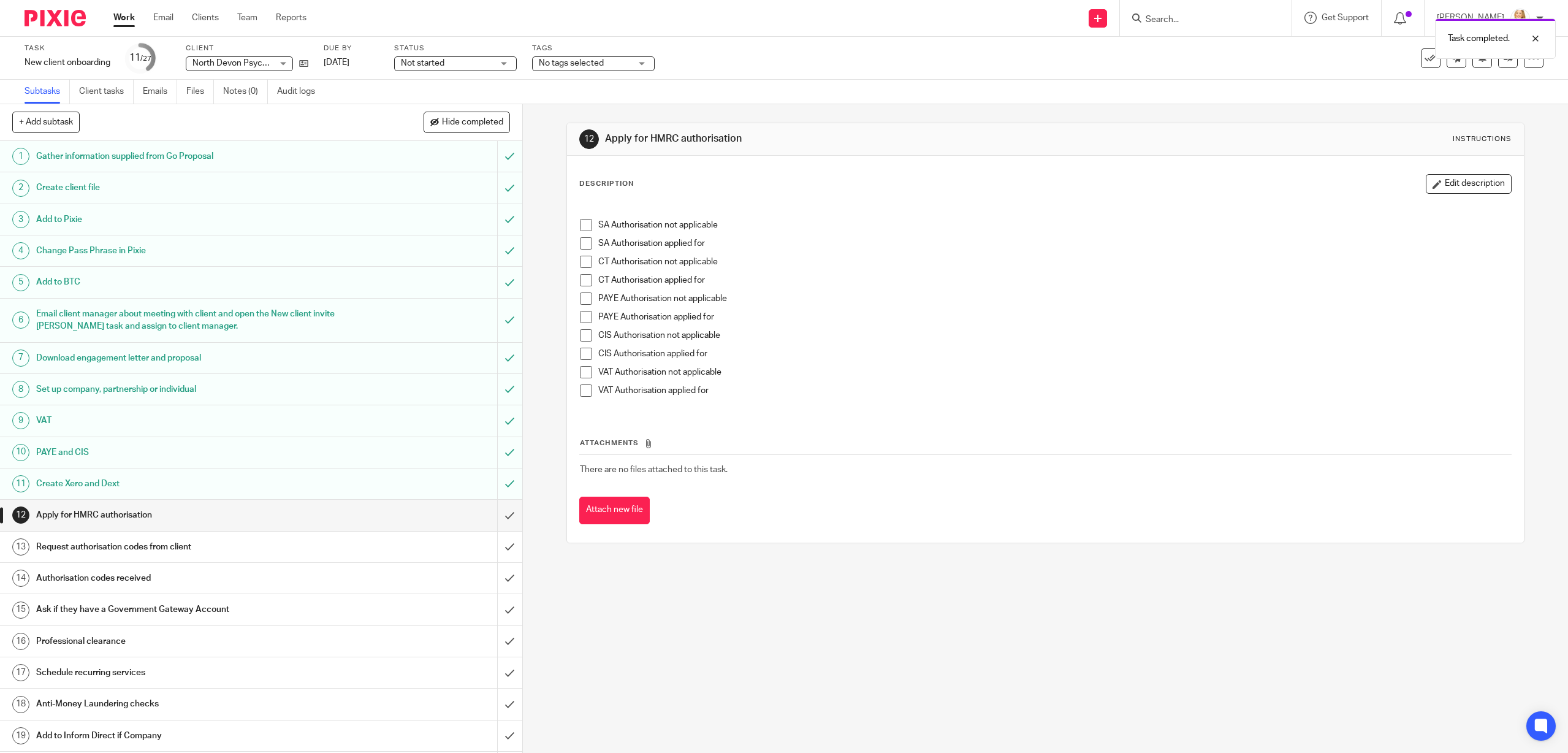
click at [583, 281] on span at bounding box center [586, 280] width 12 height 12
click at [510, 517] on input "submit" at bounding box center [261, 515] width 522 height 31
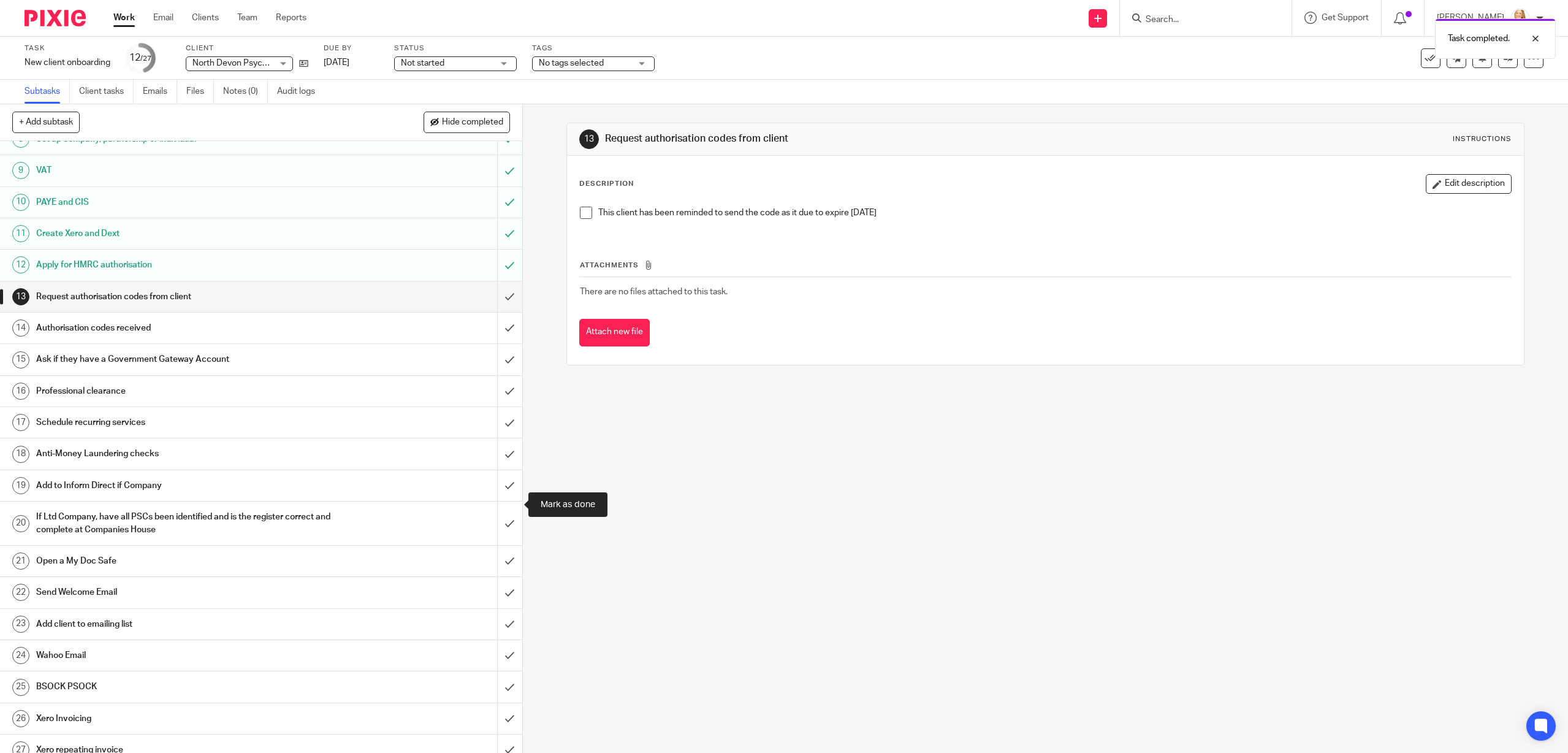
scroll to position [263, 0]
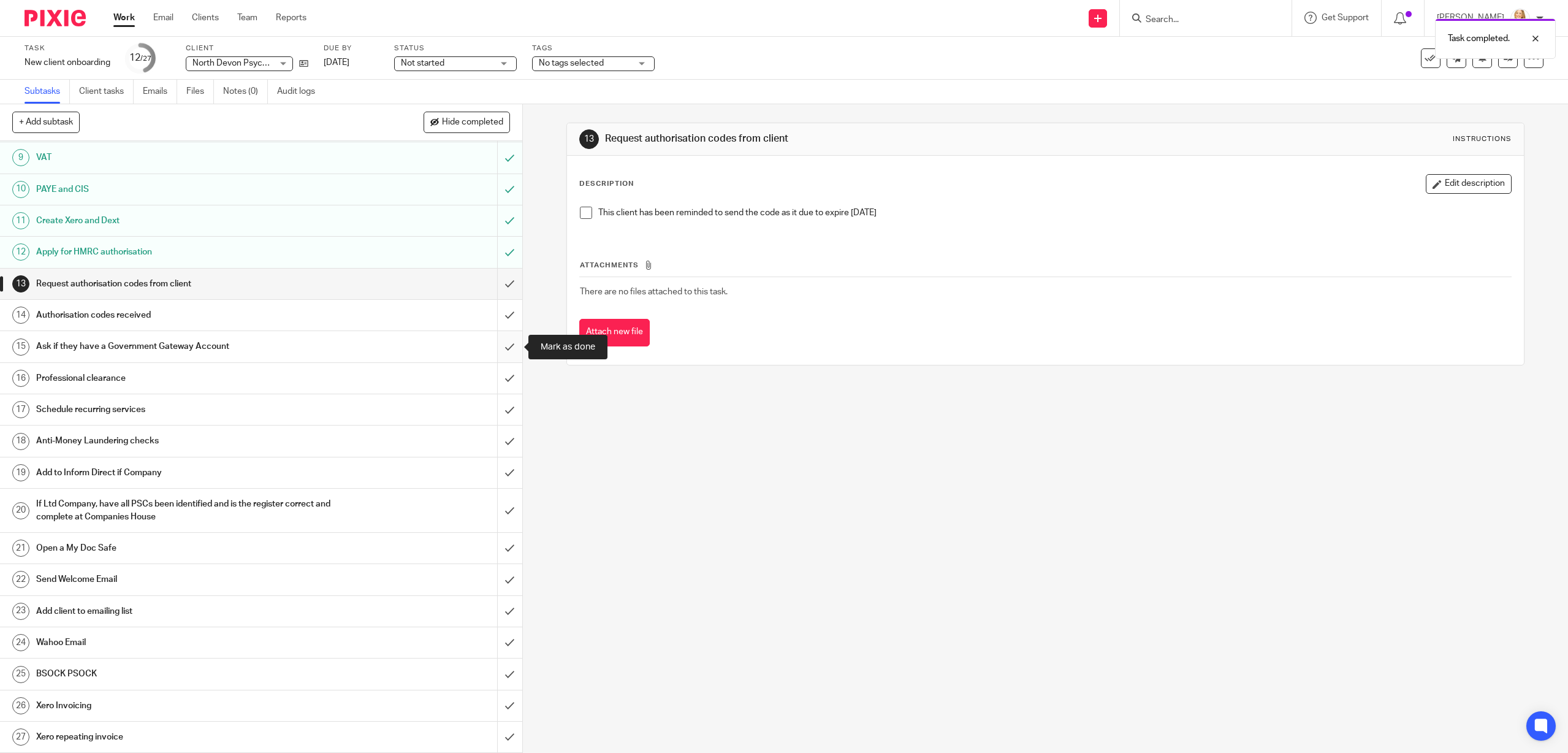
click at [508, 348] on input "submit" at bounding box center [261, 346] width 522 height 31
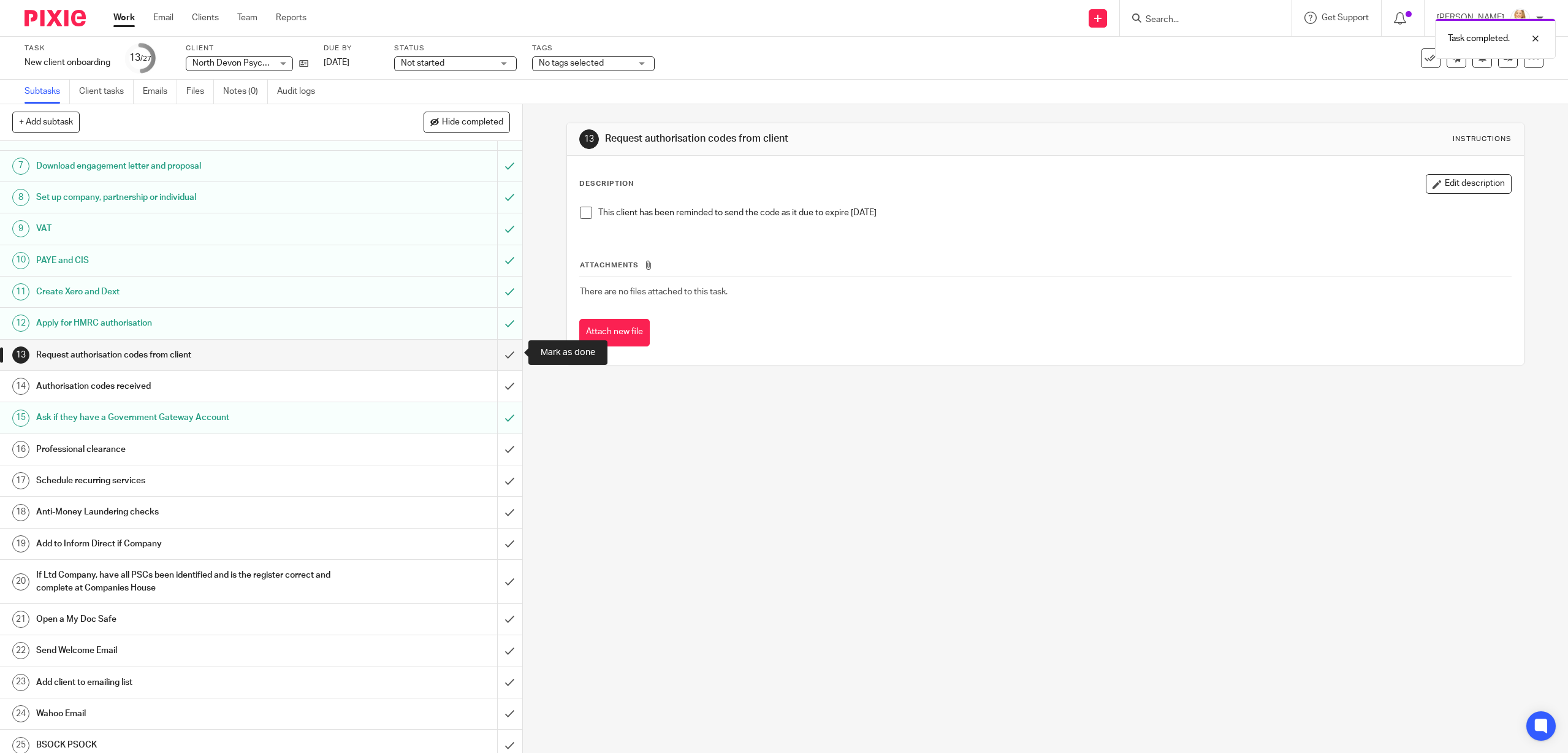
scroll to position [202, 0]
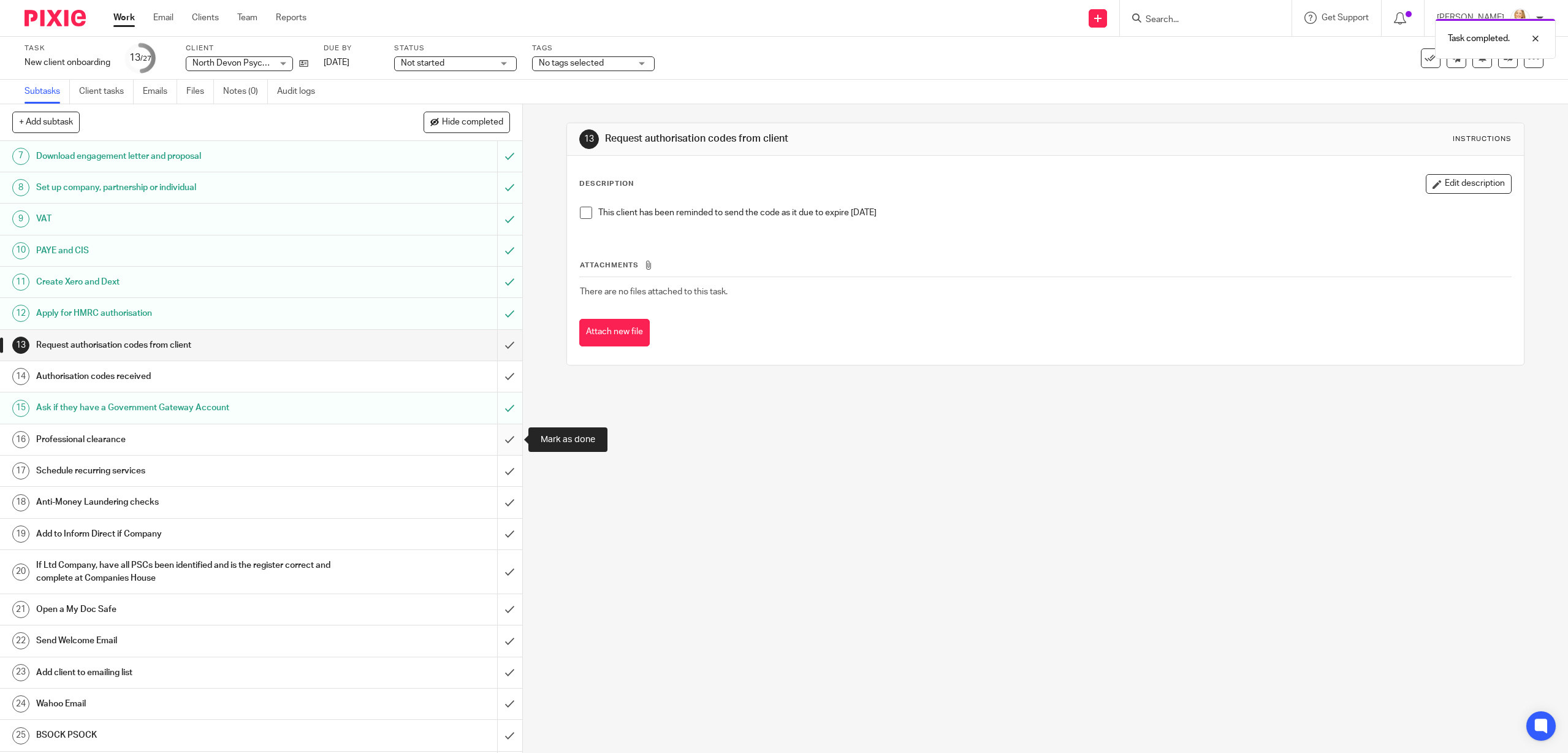
click at [511, 438] on input "submit" at bounding box center [261, 439] width 522 height 31
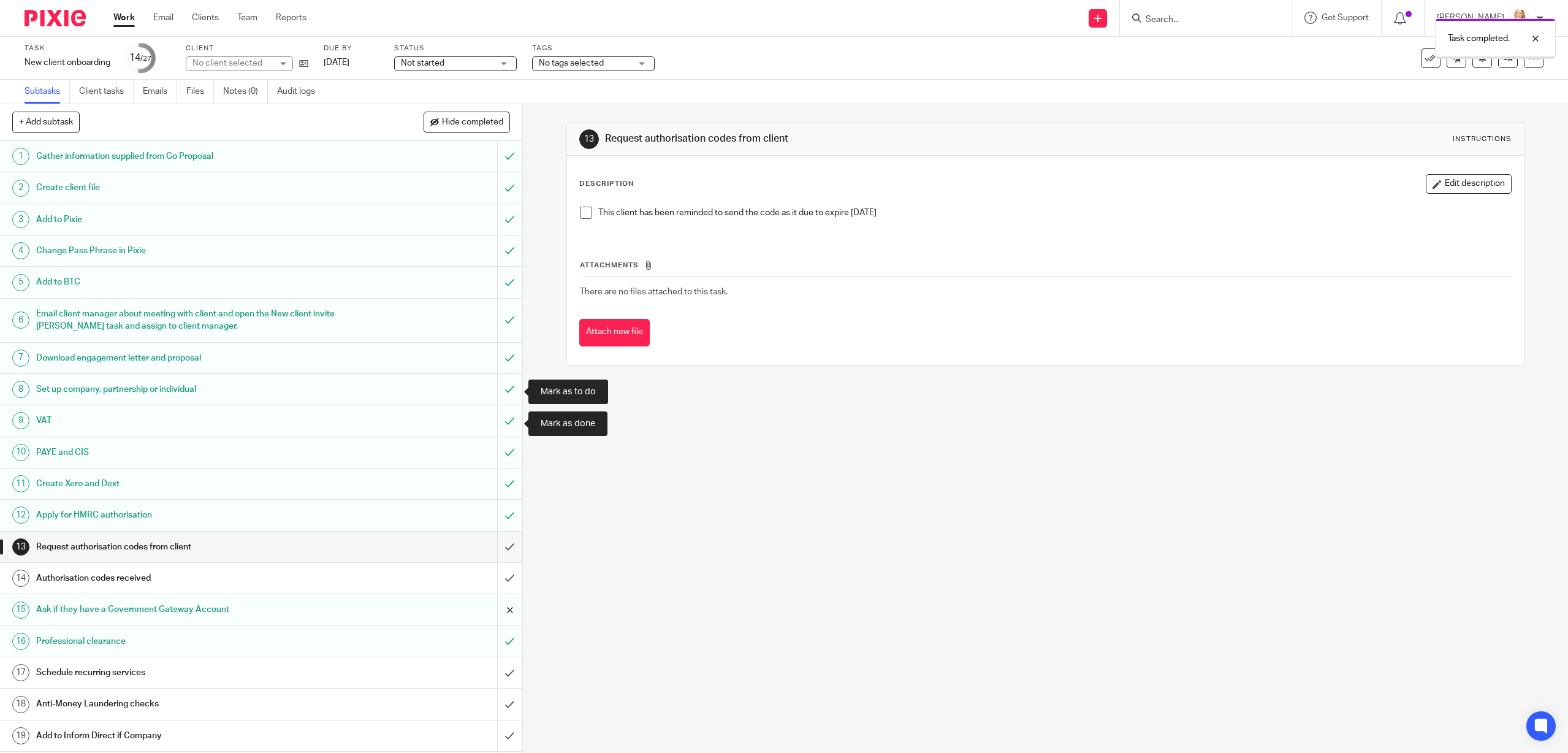
scroll to position [263, 0]
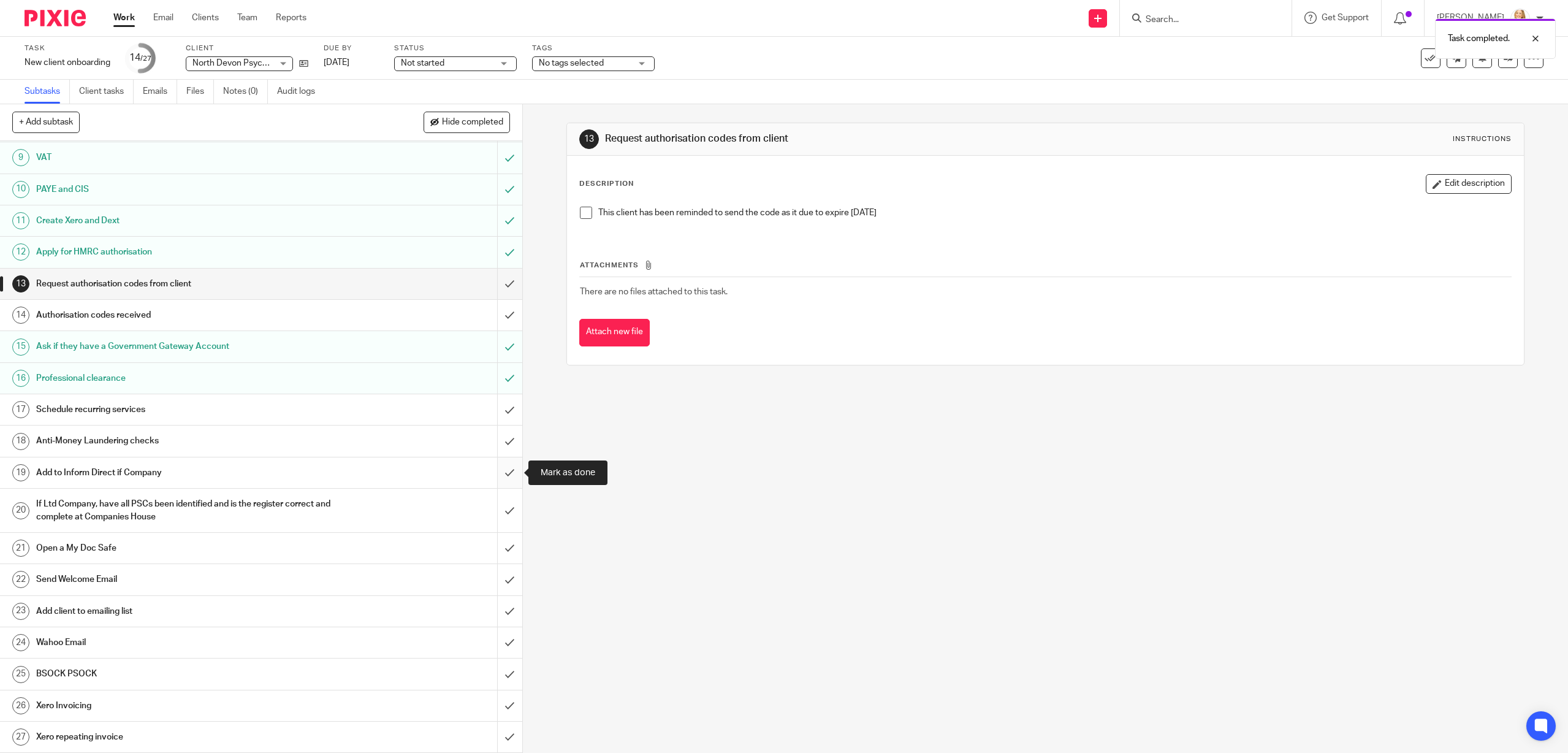
click at [505, 472] on input "submit" at bounding box center [261, 472] width 522 height 31
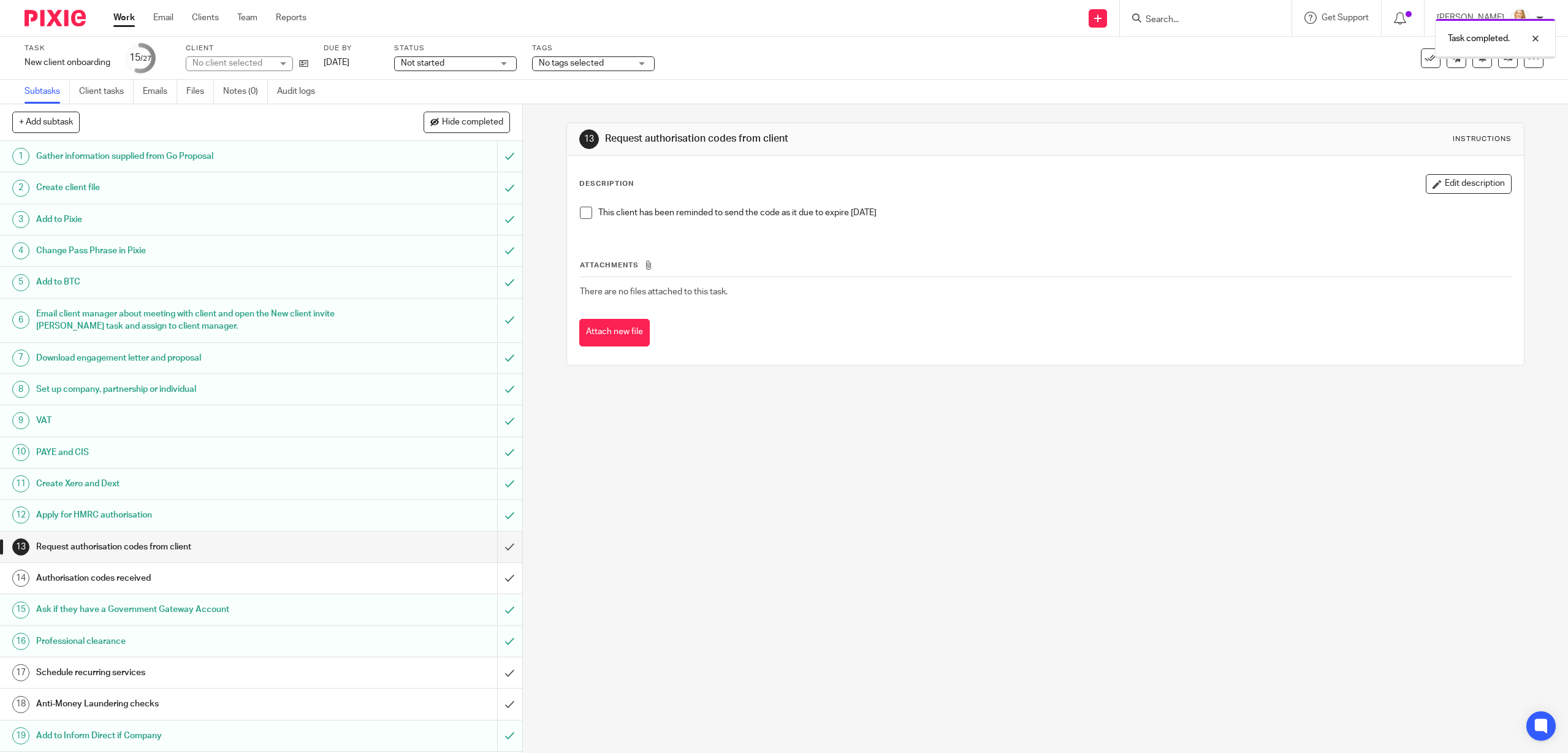
scroll to position [263, 0]
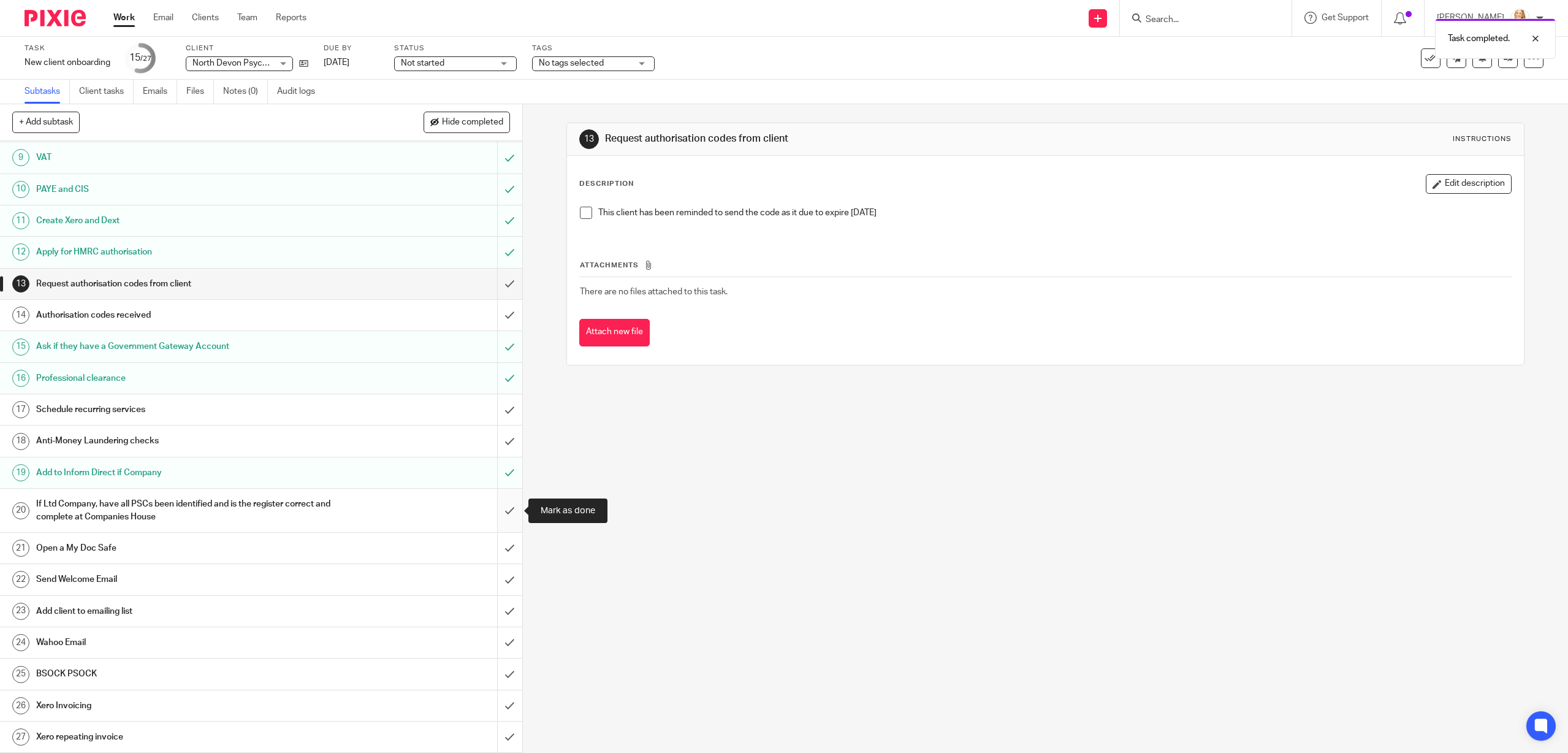
click at [508, 509] on input "submit" at bounding box center [261, 510] width 522 height 44
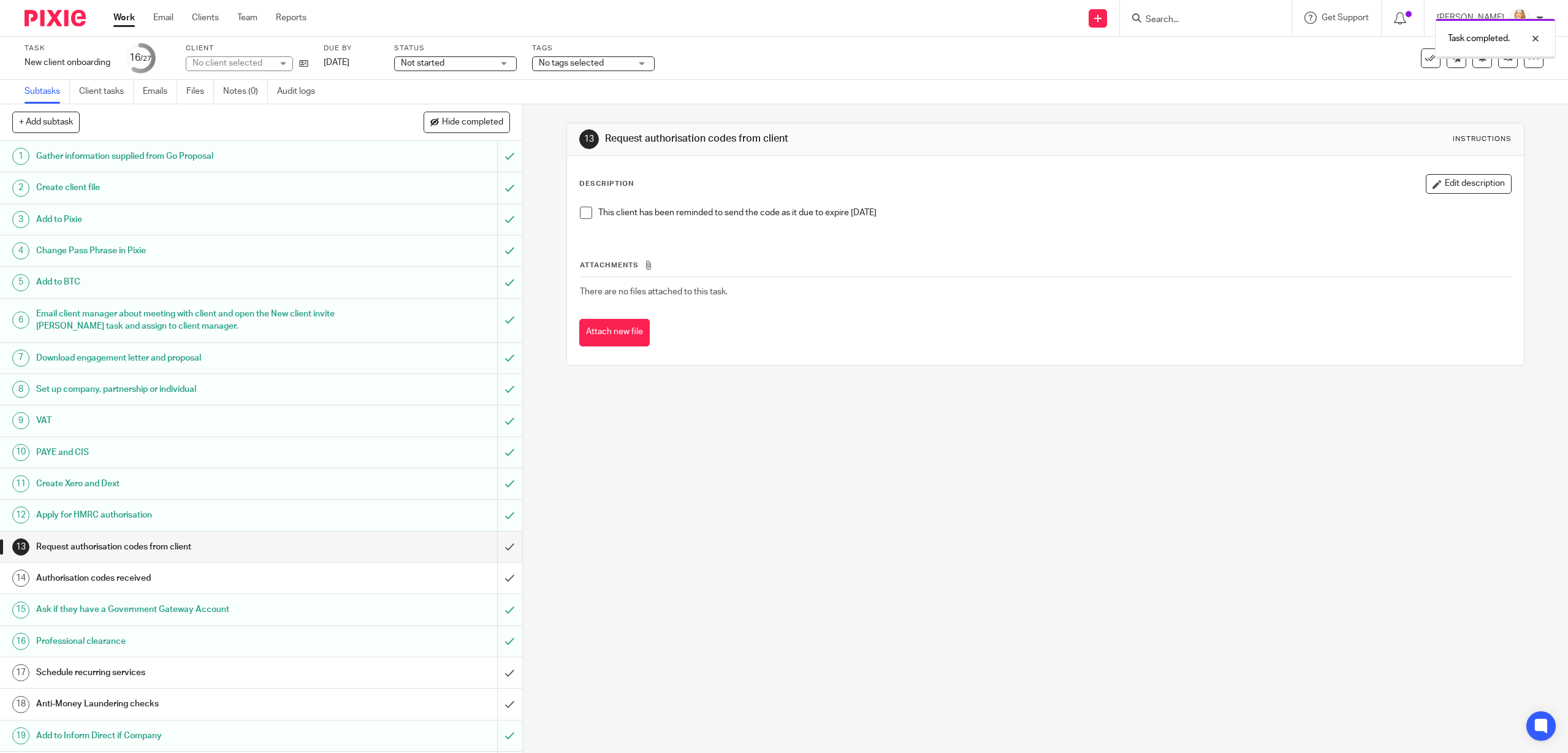
scroll to position [263, 0]
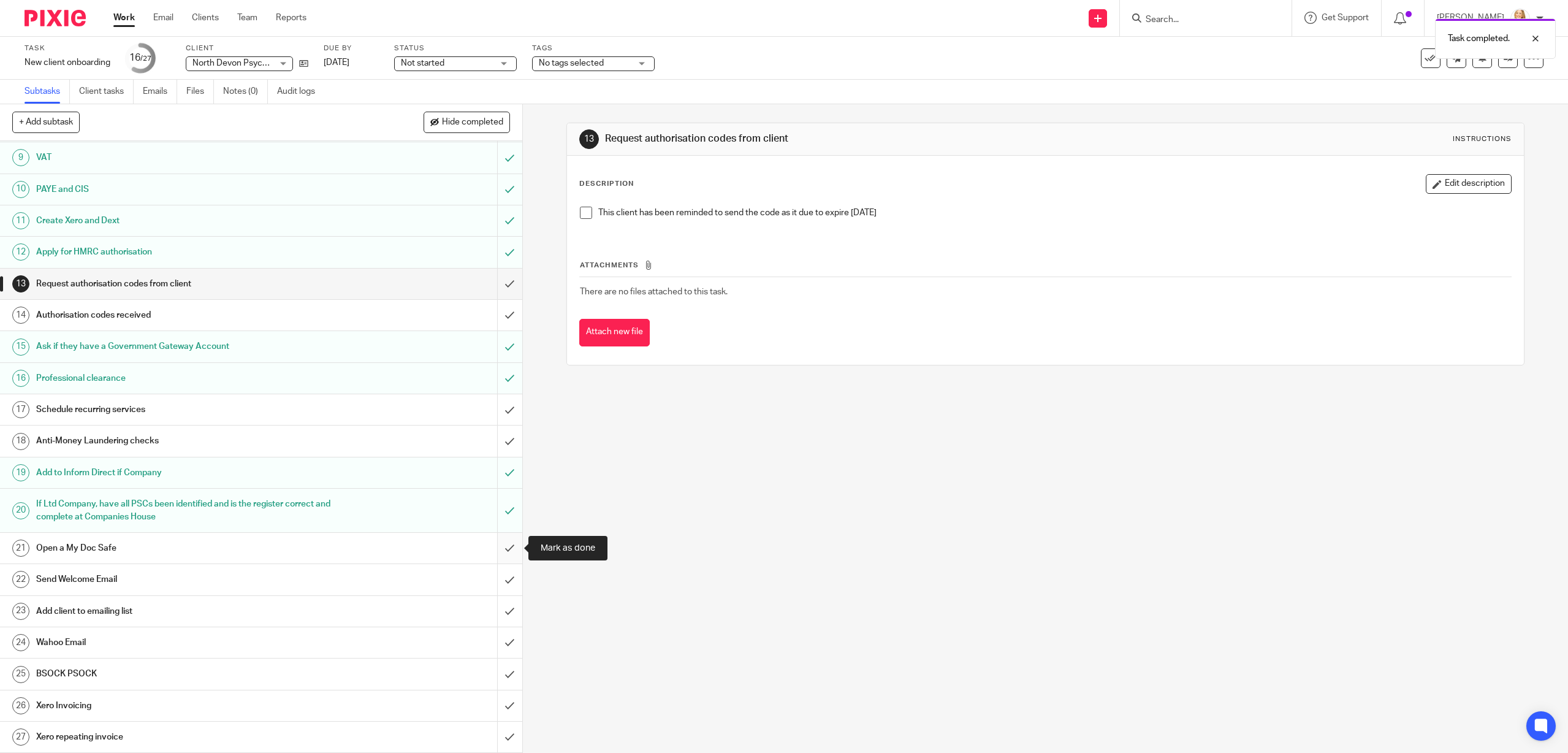
click at [511, 546] on input "submit" at bounding box center [261, 548] width 522 height 31
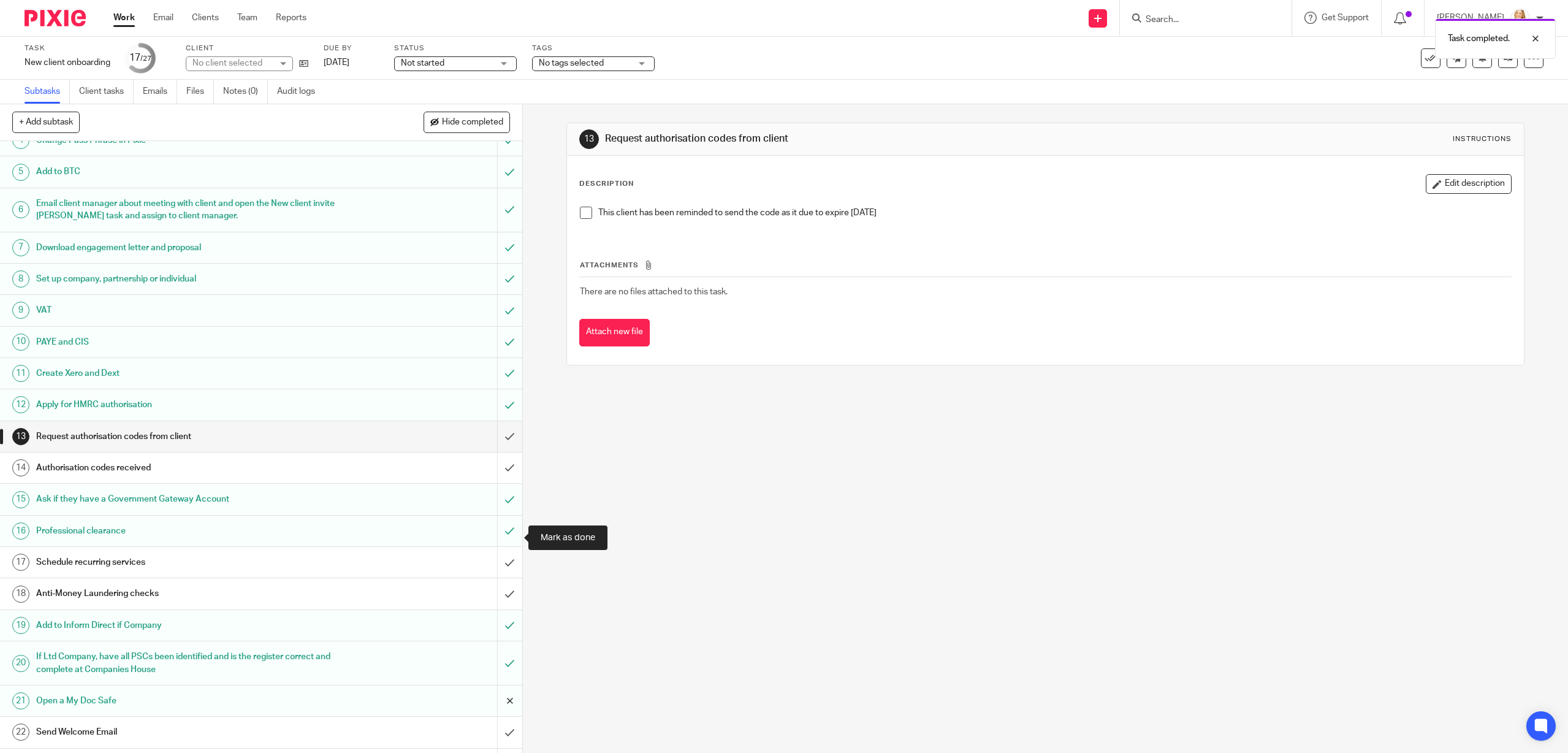
scroll to position [263, 0]
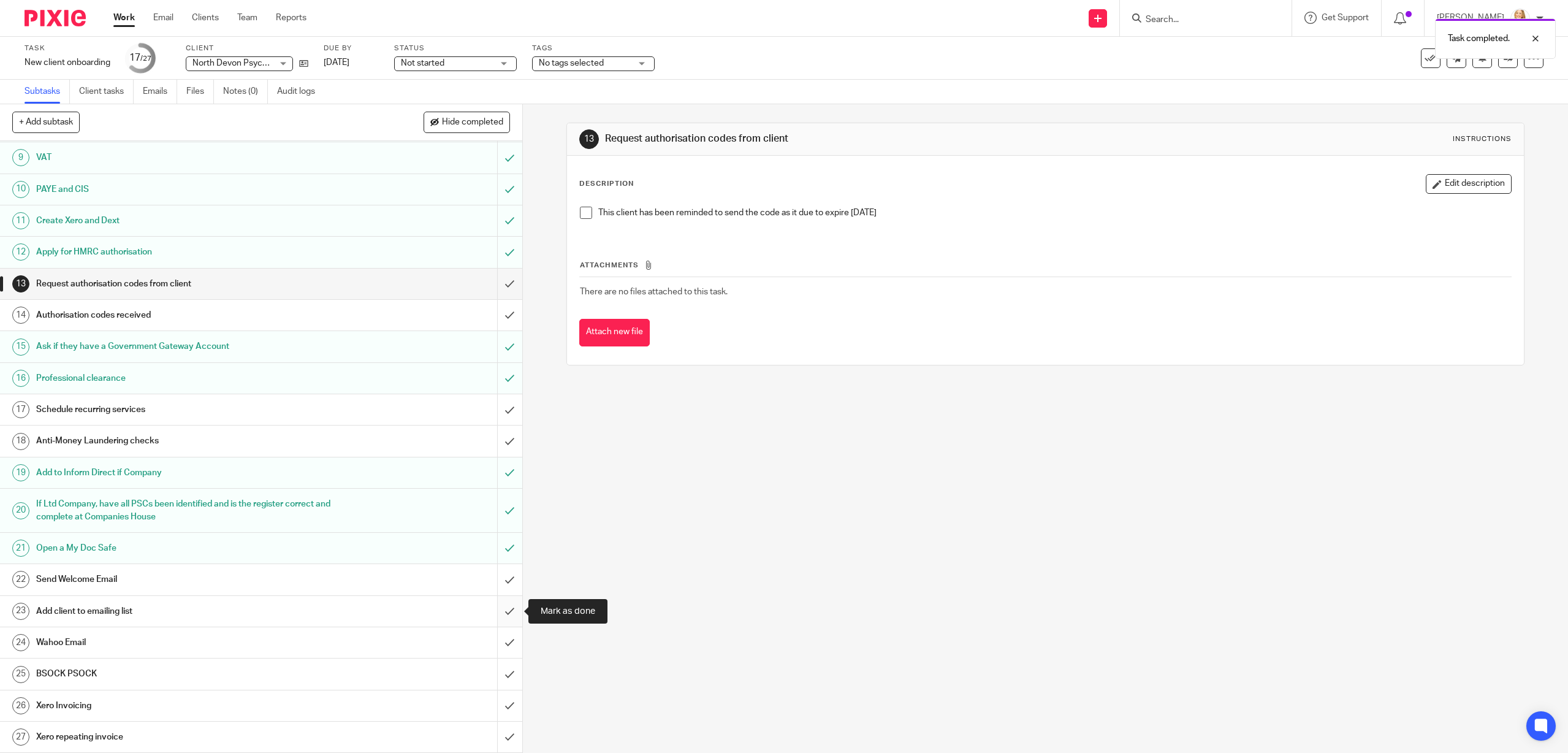
click at [506, 611] on input "submit" at bounding box center [261, 611] width 522 height 31
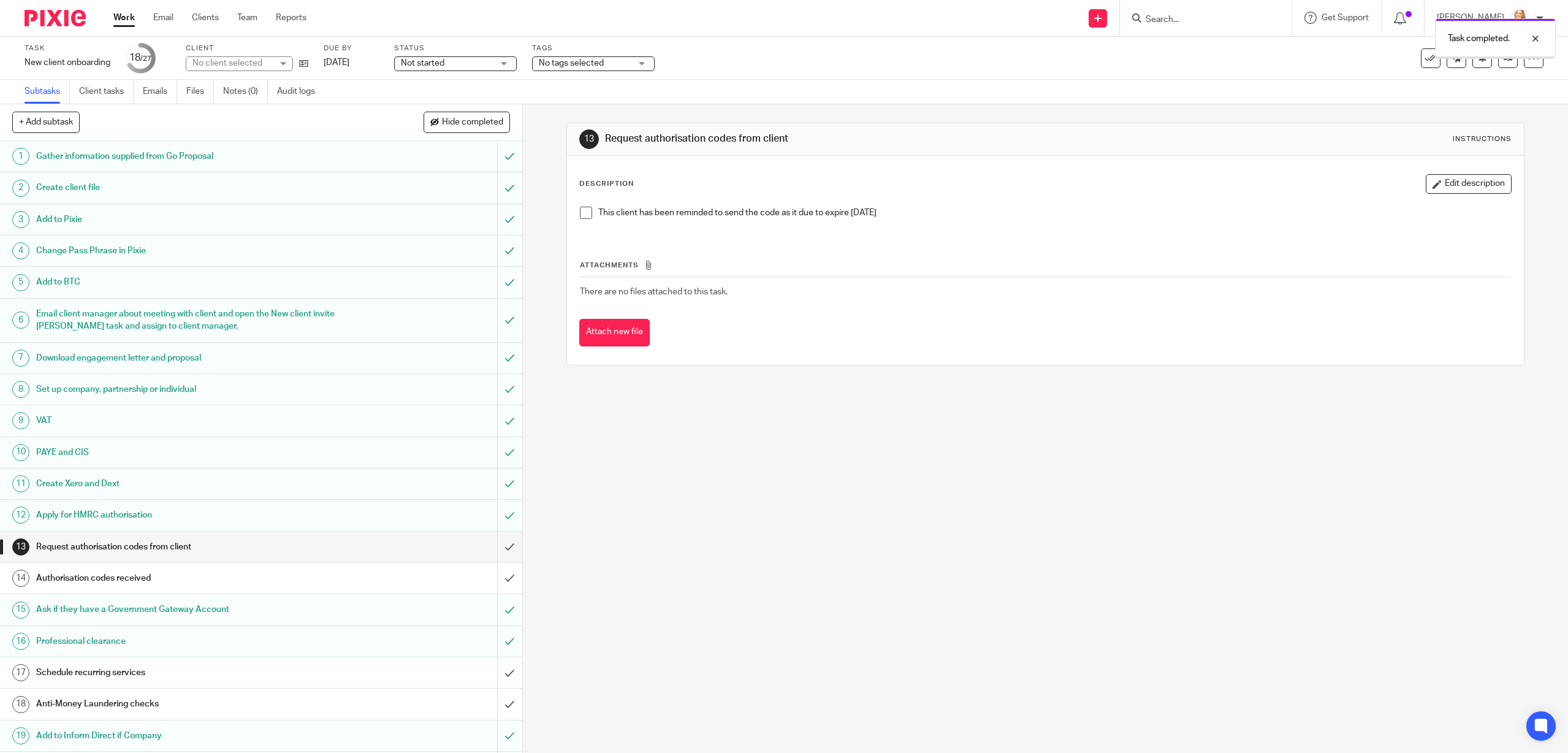
scroll to position [263, 0]
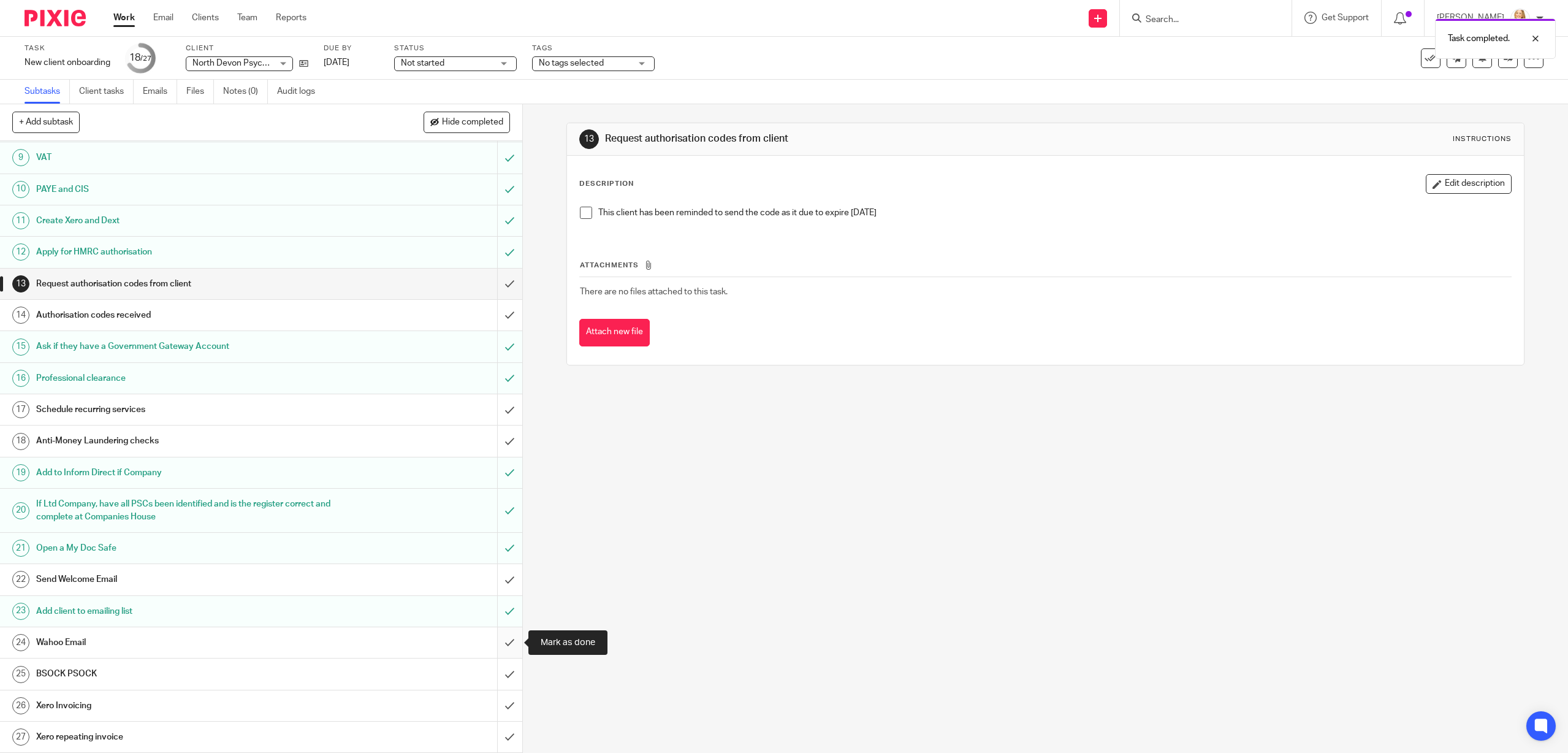
click at [510, 645] on input "submit" at bounding box center [261, 642] width 522 height 31
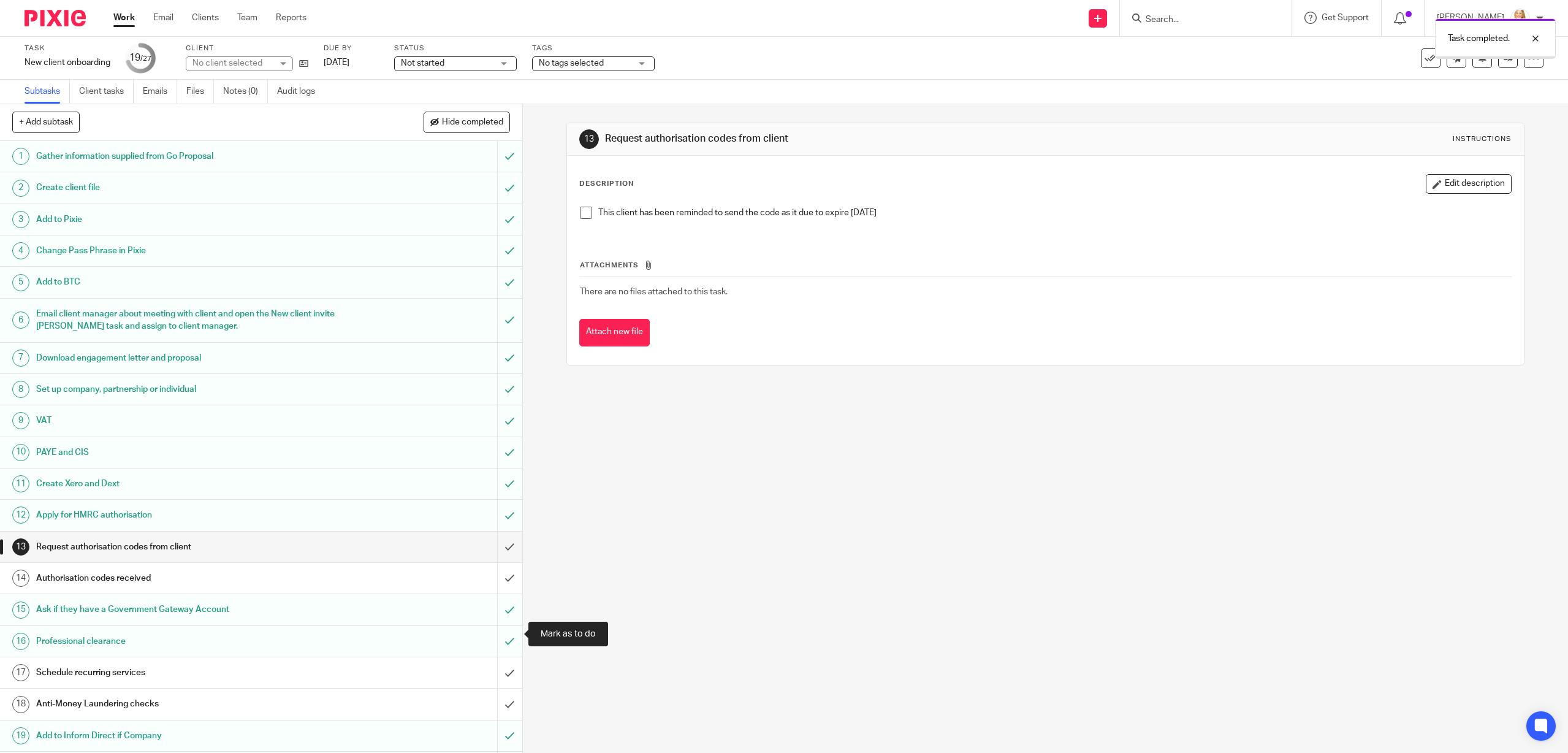
scroll to position [263, 0]
